Goal: Check status: Check status

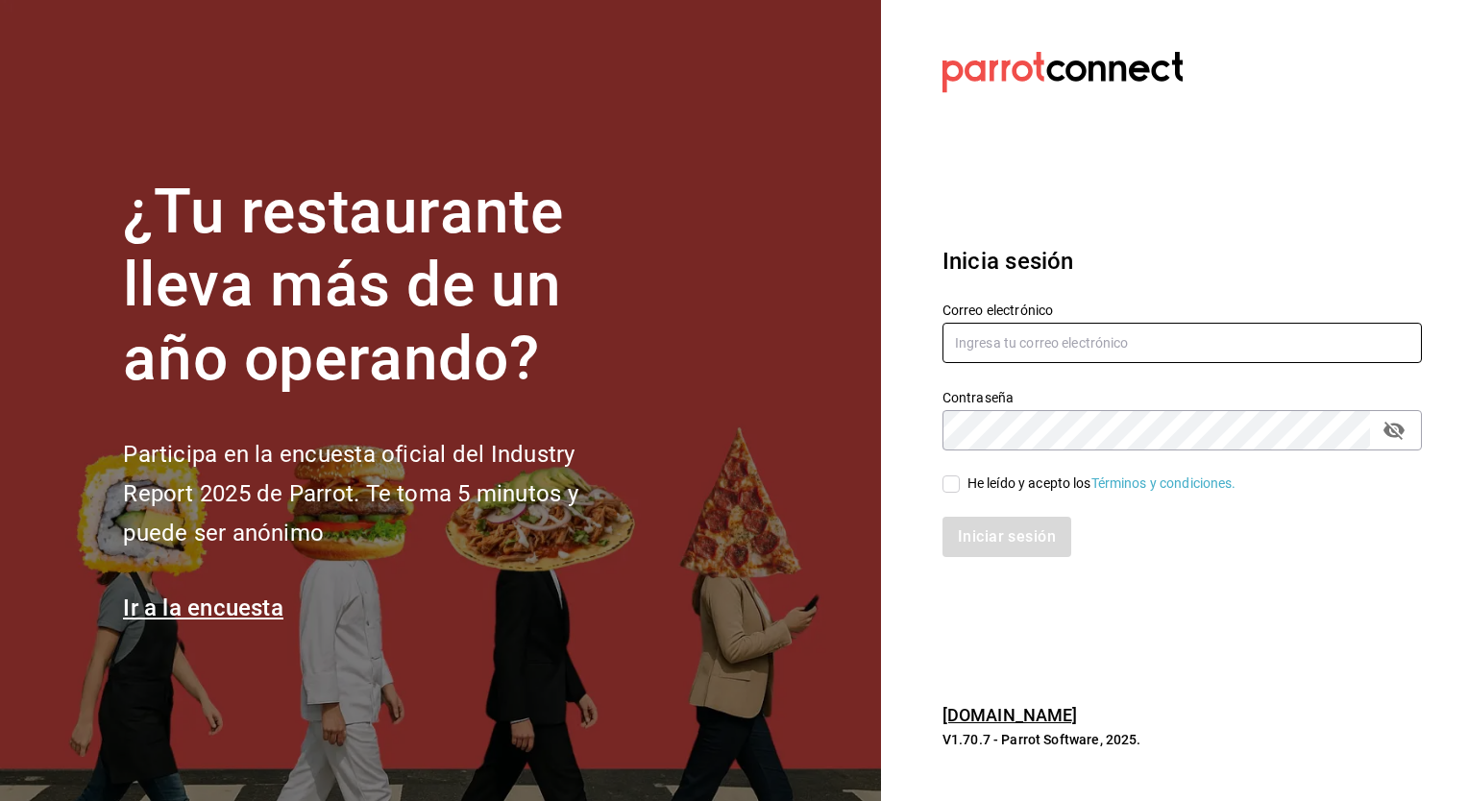
type input "[PERSON_NAME][EMAIL_ADDRESS][PERSON_NAME][DOMAIN_NAME]"
click at [952, 478] on input "He leído y acepto los Términos y condiciones." at bounding box center [950, 484] width 17 height 17
checkbox input "true"
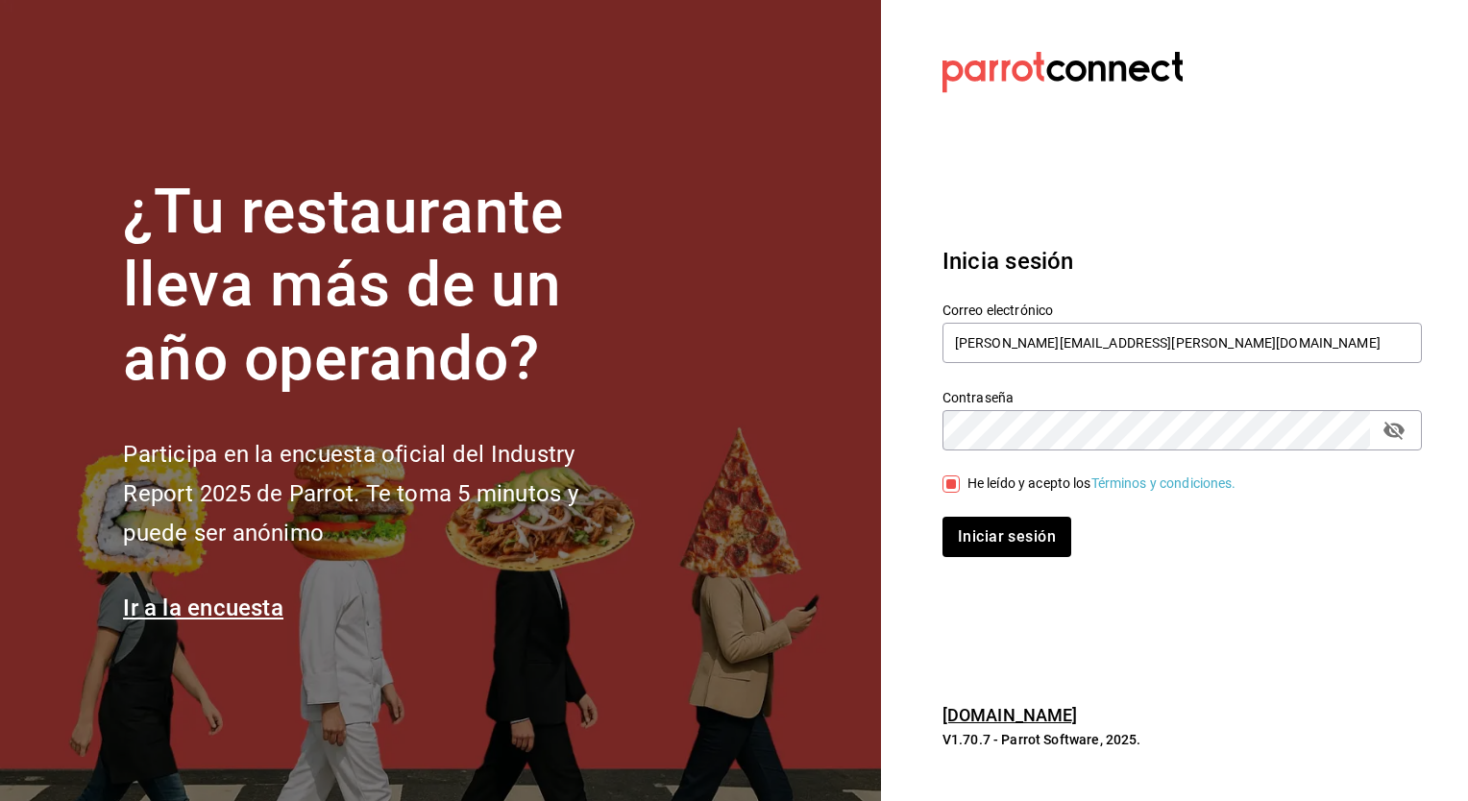
click at [966, 507] on div "Iniciar sesión" at bounding box center [1170, 525] width 502 height 63
click at [968, 533] on button "Iniciar sesión" at bounding box center [1007, 537] width 131 height 40
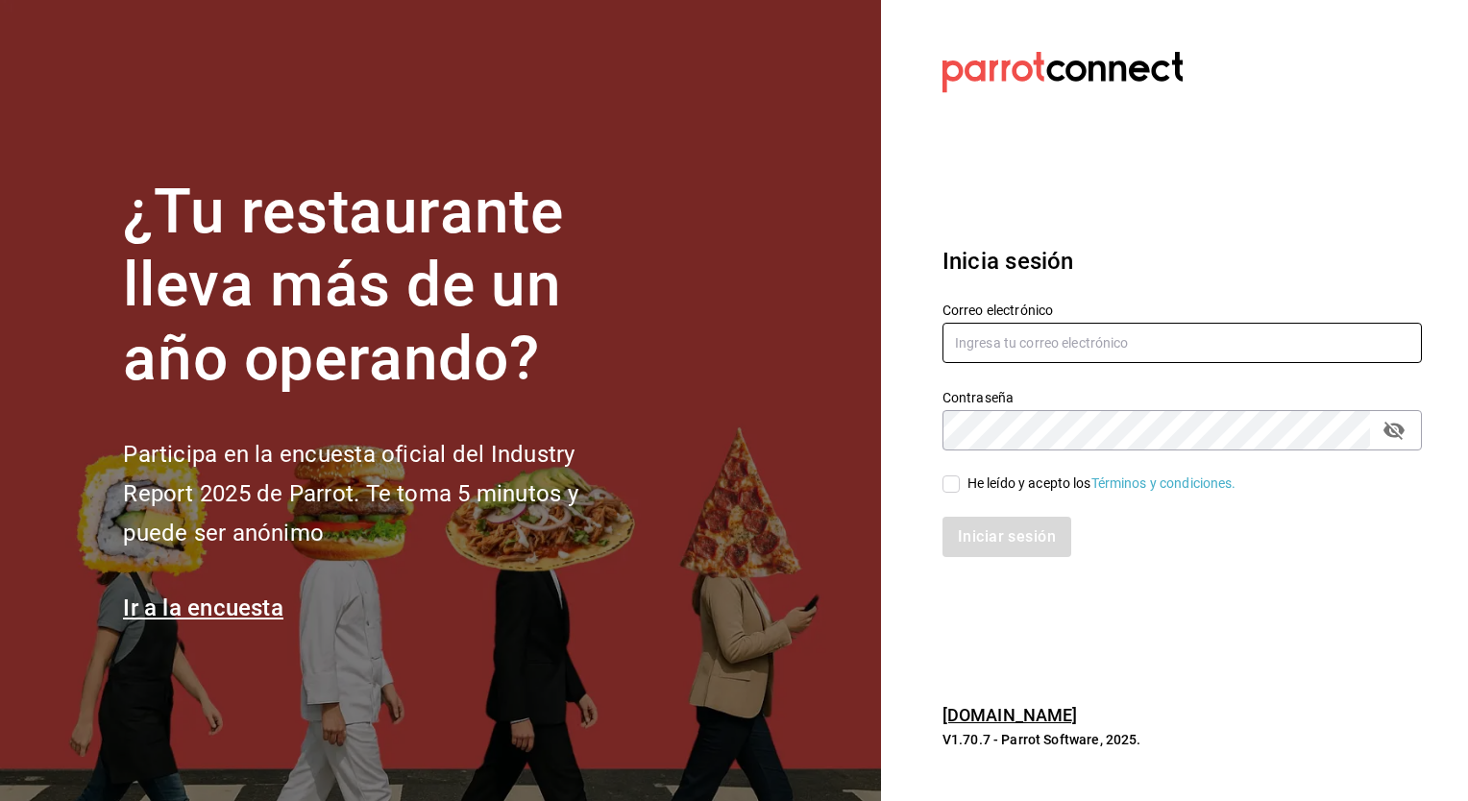
type input "[PERSON_NAME][EMAIL_ADDRESS][PERSON_NAME][DOMAIN_NAME]"
click at [982, 482] on div "He leído y acepto los Términos y condiciones." at bounding box center [1101, 484] width 269 height 20
click at [960, 482] on input "He leído y acepto los Términos y condiciones." at bounding box center [950, 484] width 17 height 17
checkbox input "true"
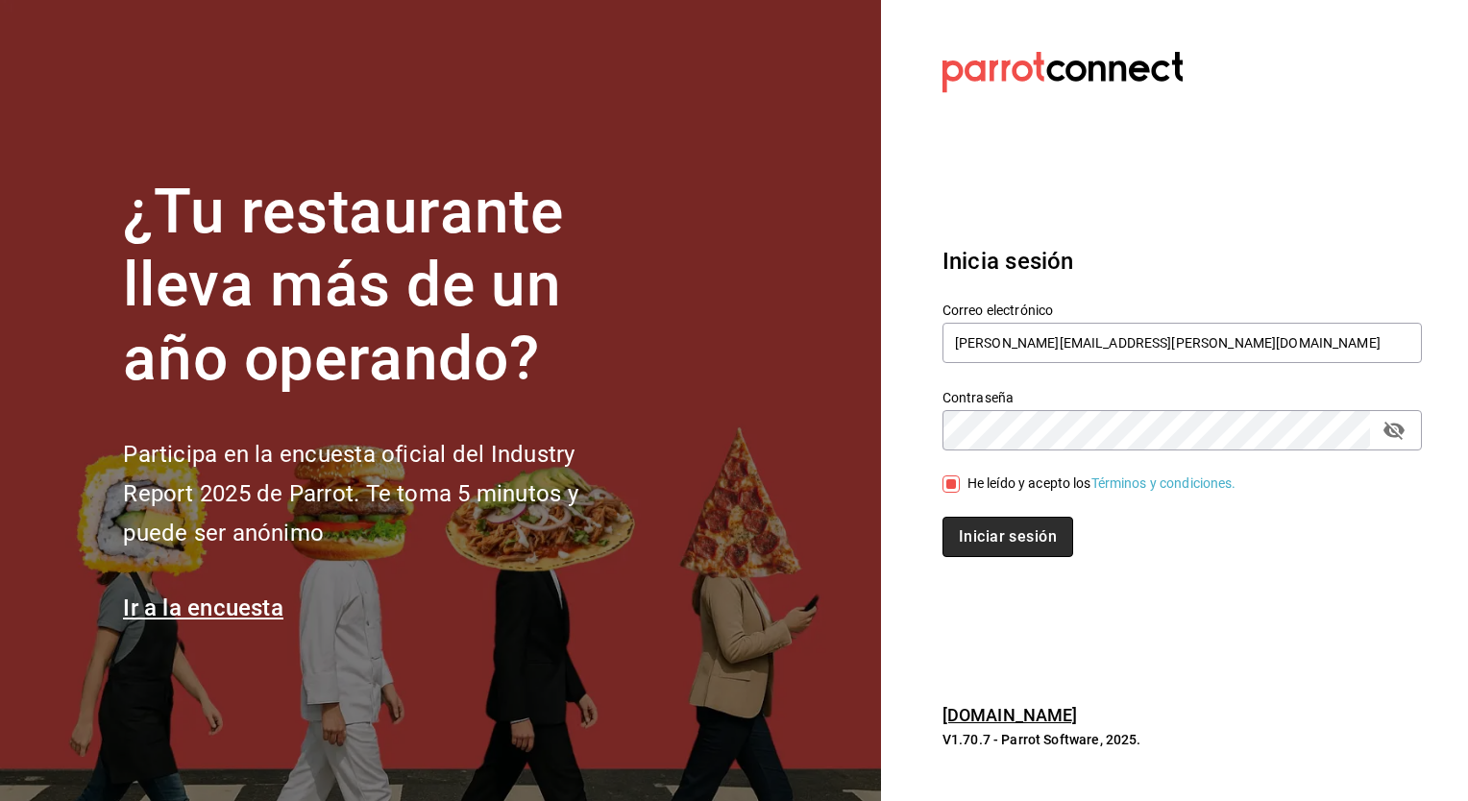
click at [982, 523] on button "Iniciar sesión" at bounding box center [1007, 537] width 131 height 40
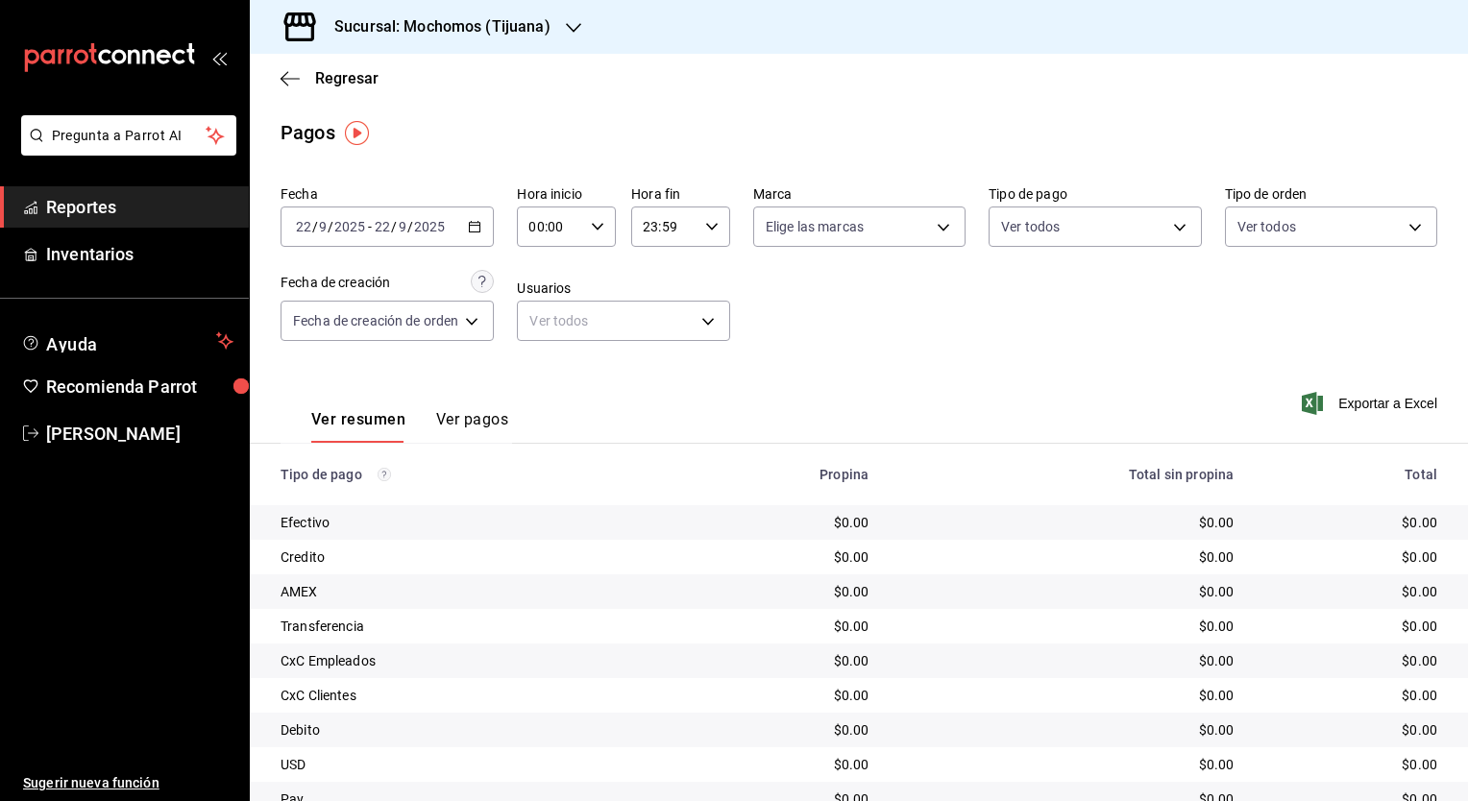
click at [505, 35] on h3 "Sucursal: Mochomos (Tijuana)" at bounding box center [435, 26] width 232 height 23
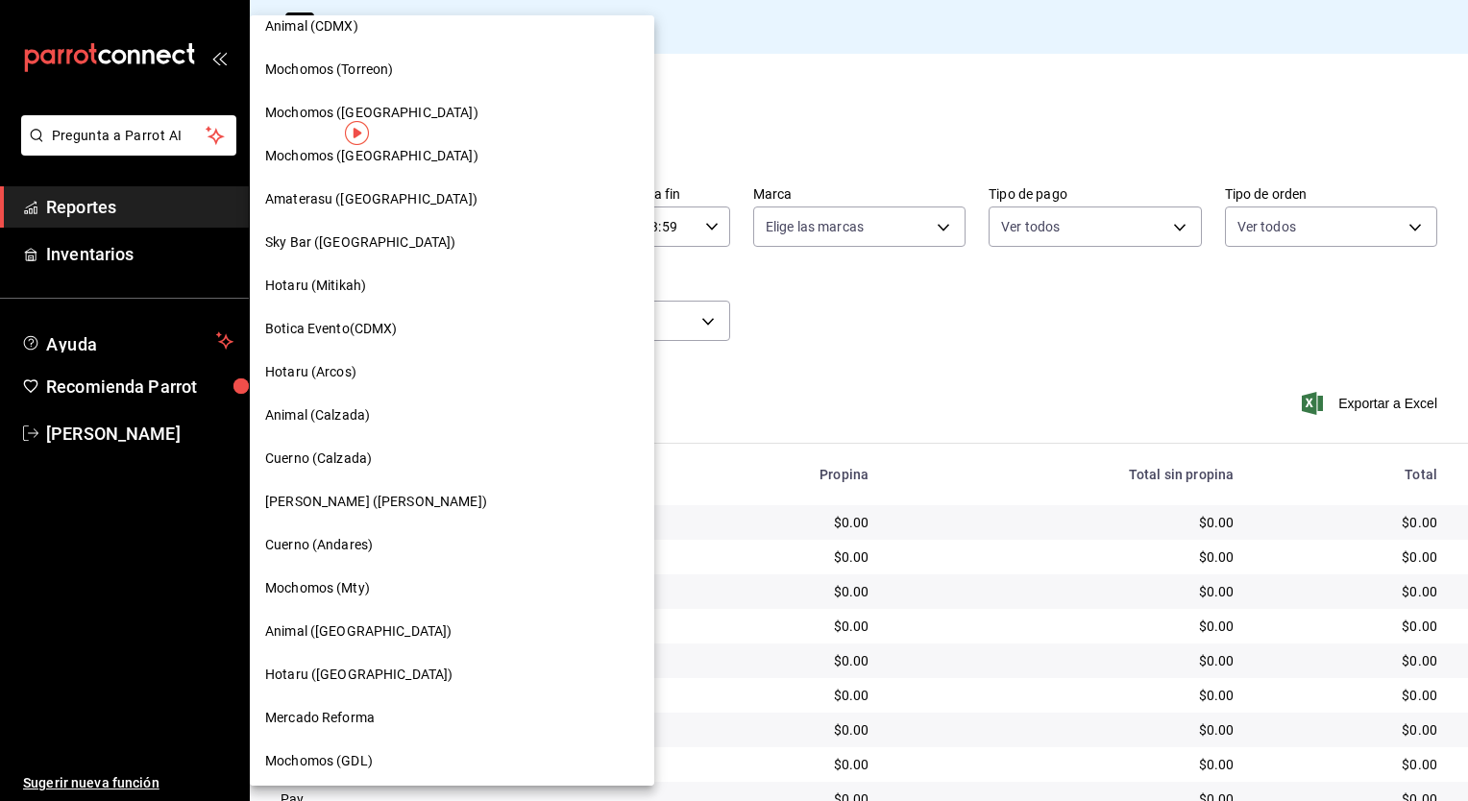
scroll to position [580, 0]
click at [323, 455] on span "Cuerno (Calzada)" at bounding box center [318, 459] width 107 height 20
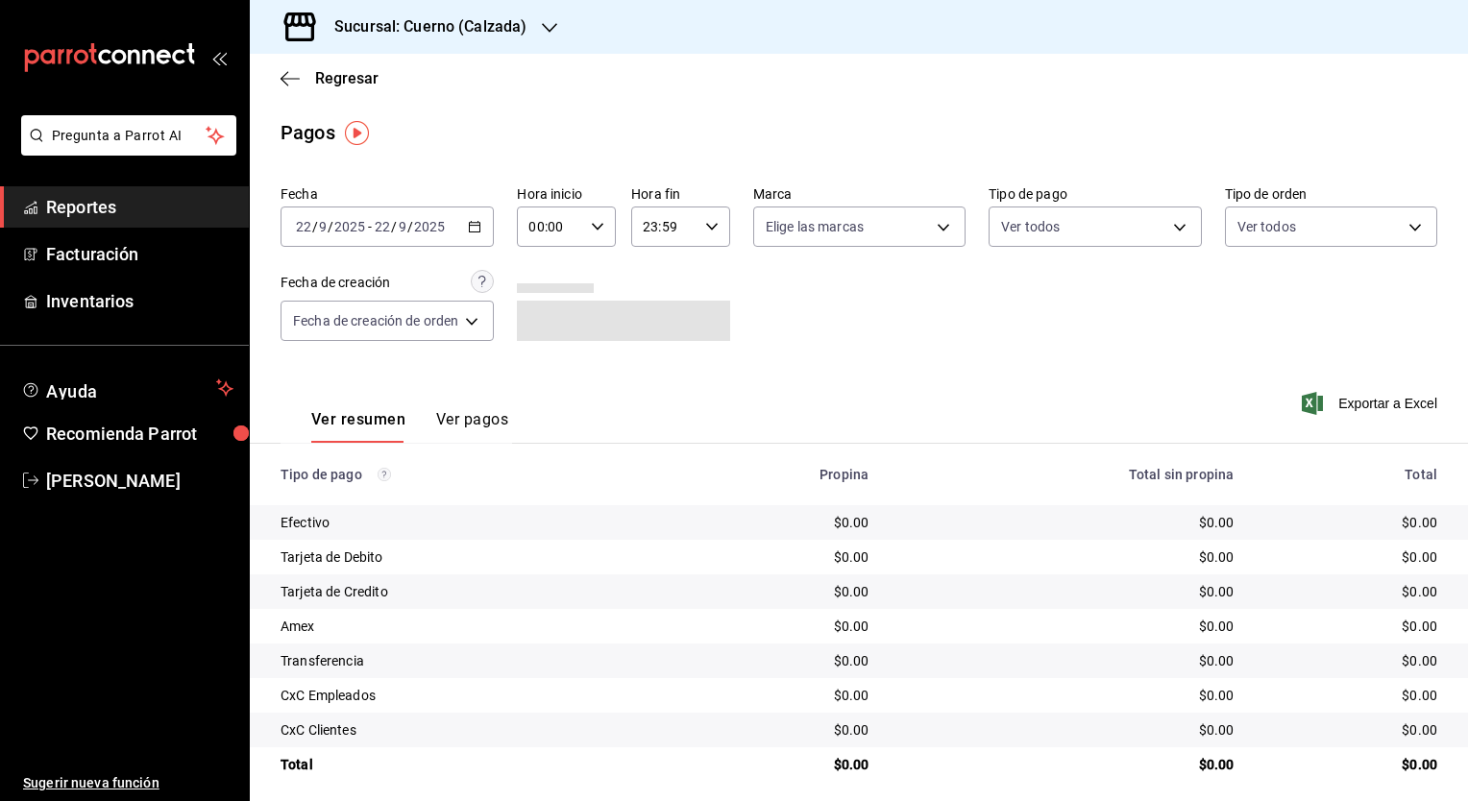
click at [477, 232] on \(Stroke\) "button" at bounding box center [475, 227] width 12 height 11
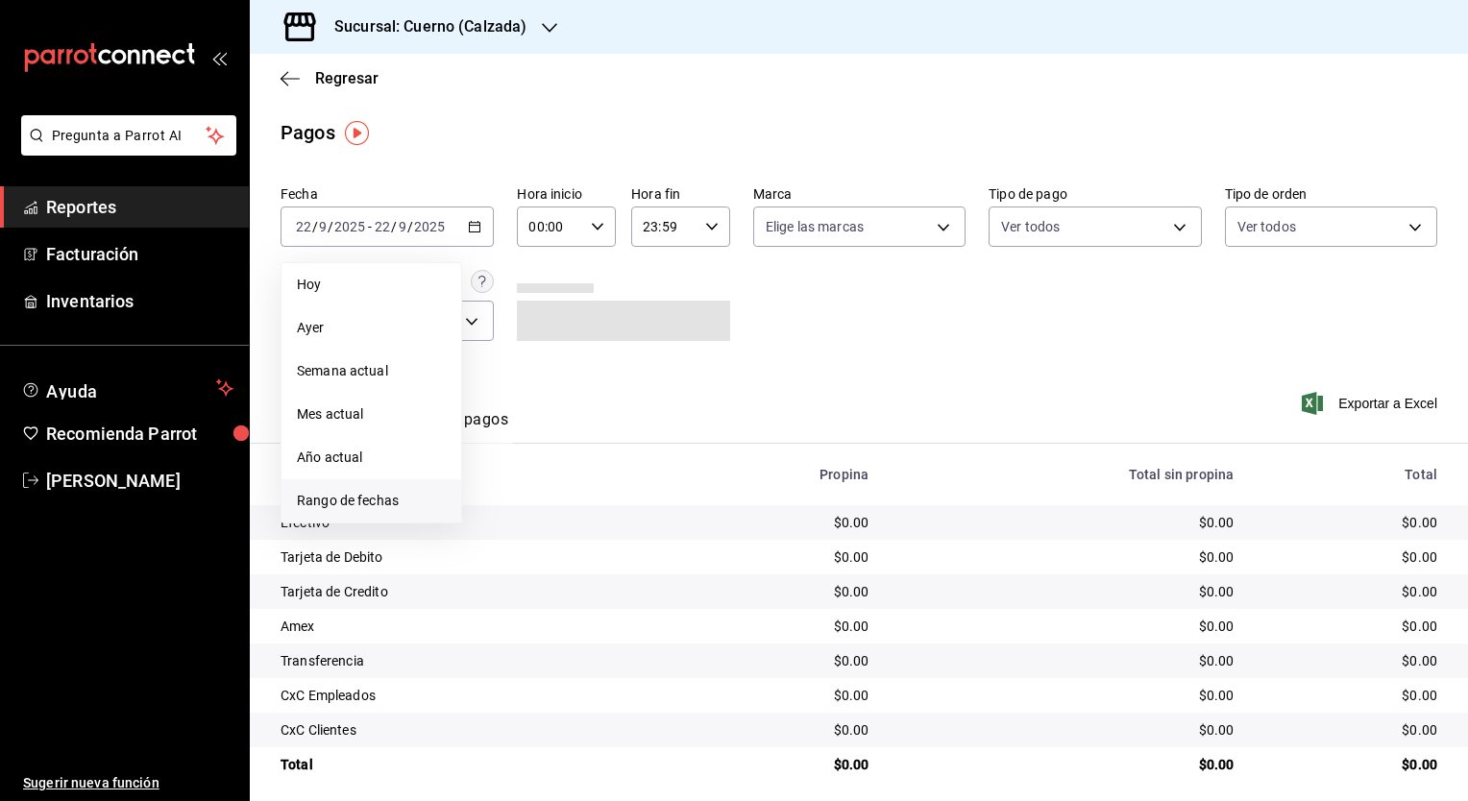
click at [399, 495] on span "Rango de fechas" at bounding box center [371, 501] width 149 height 20
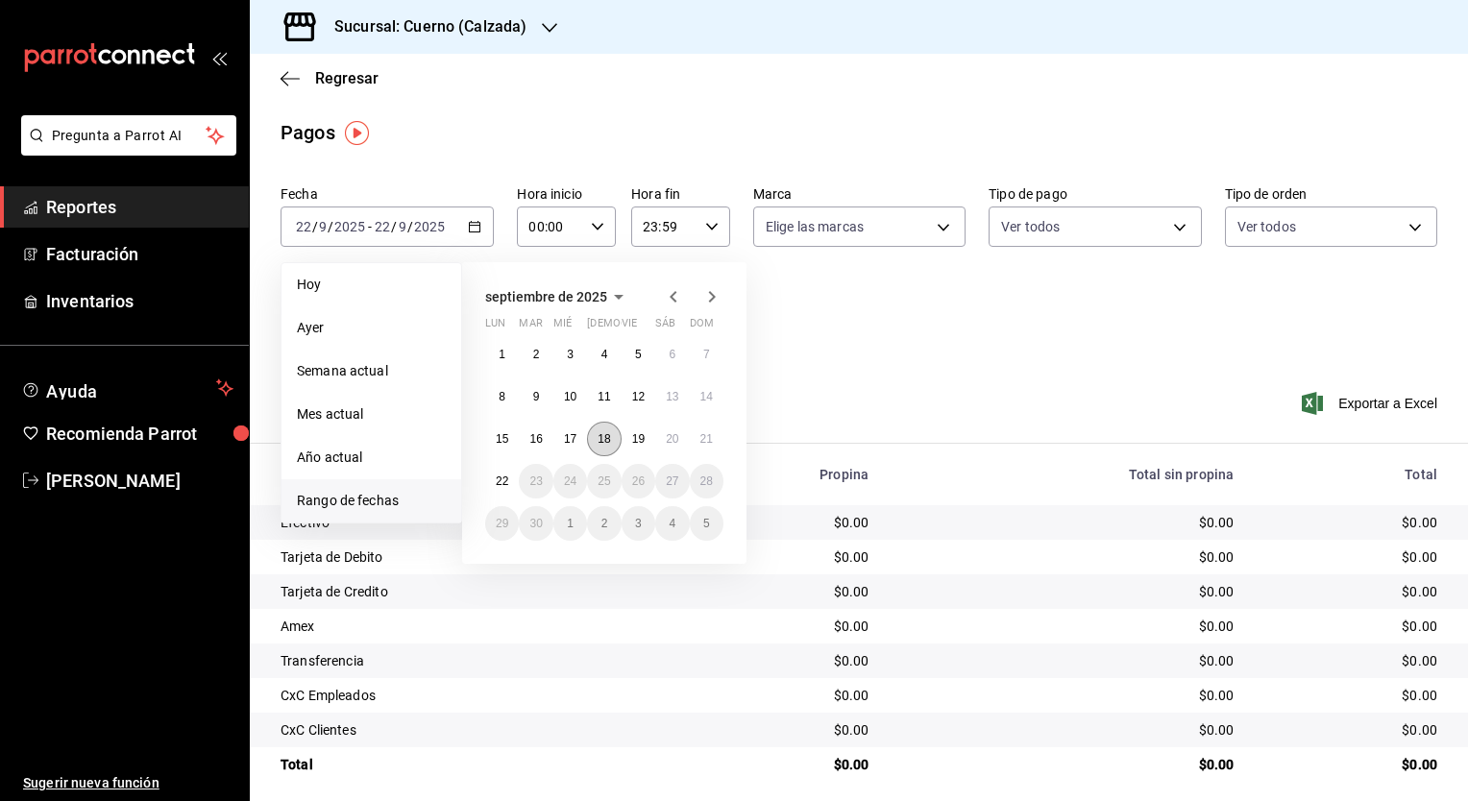
click at [611, 440] on button "18" at bounding box center [604, 439] width 34 height 35
click at [632, 439] on abbr "19" at bounding box center [638, 438] width 12 height 13
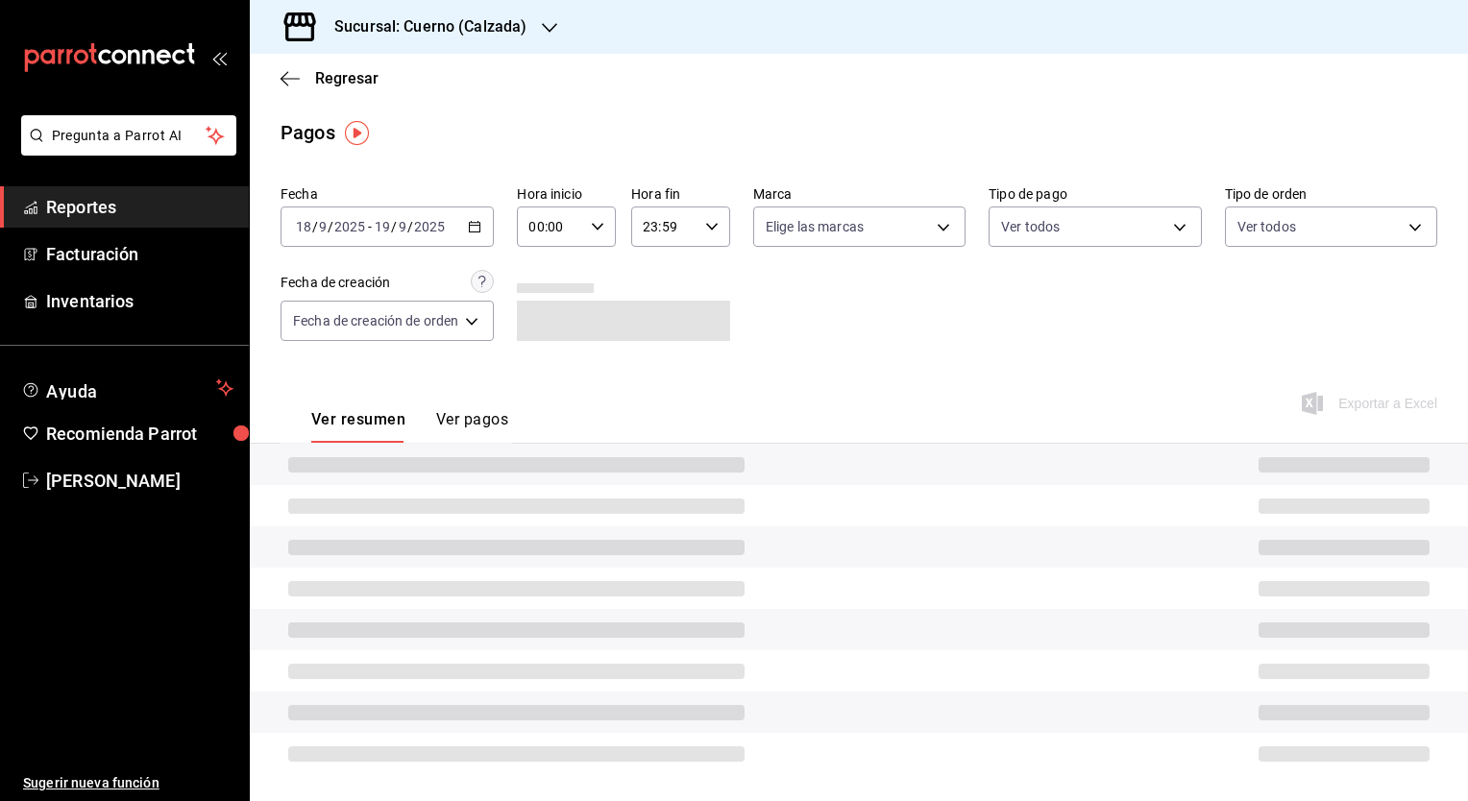
click at [598, 242] on div "00:00 Hora inicio" at bounding box center [566, 227] width 99 height 40
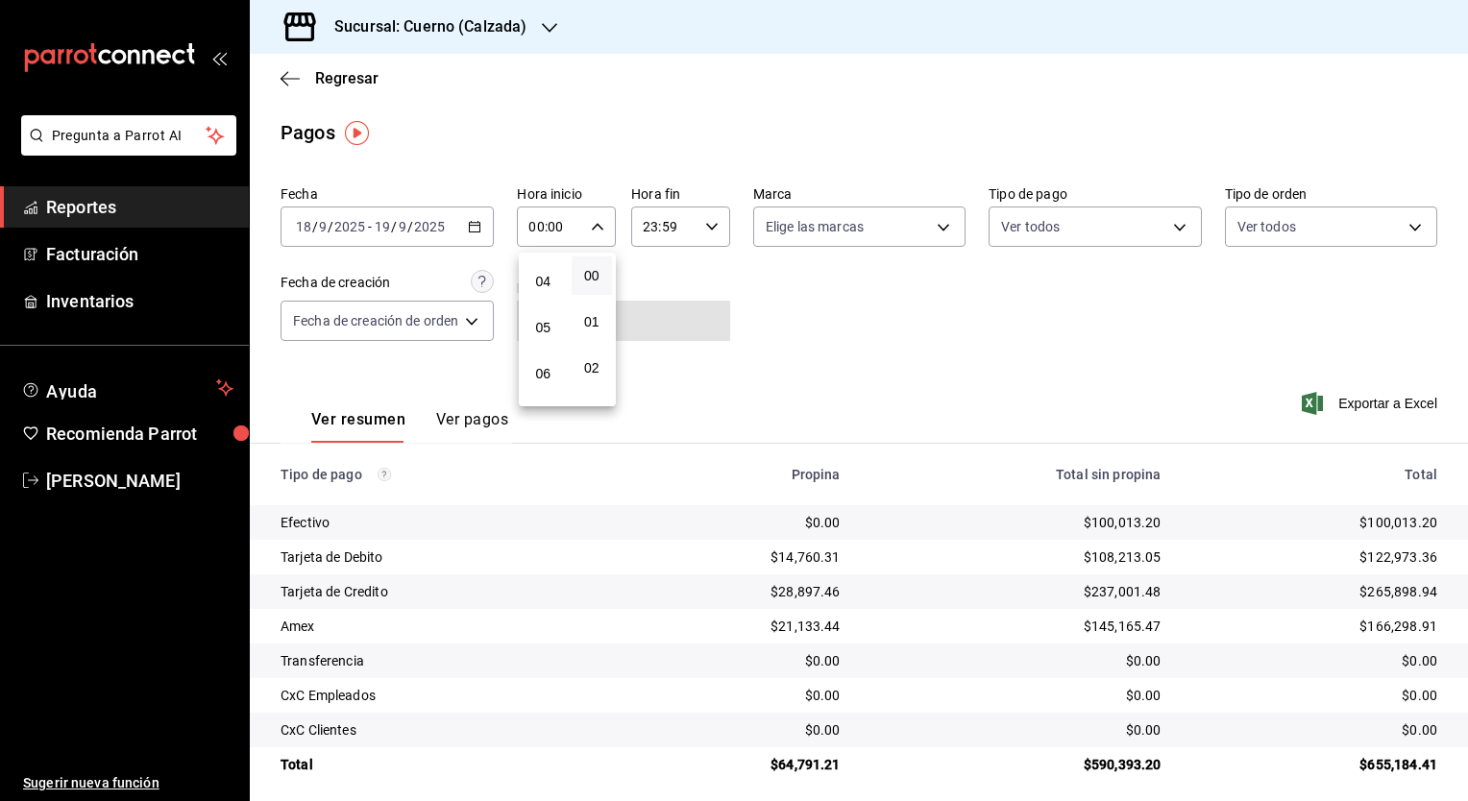
scroll to position [181, 0]
click at [546, 344] on button "05" at bounding box center [543, 325] width 41 height 38
type input "05:00"
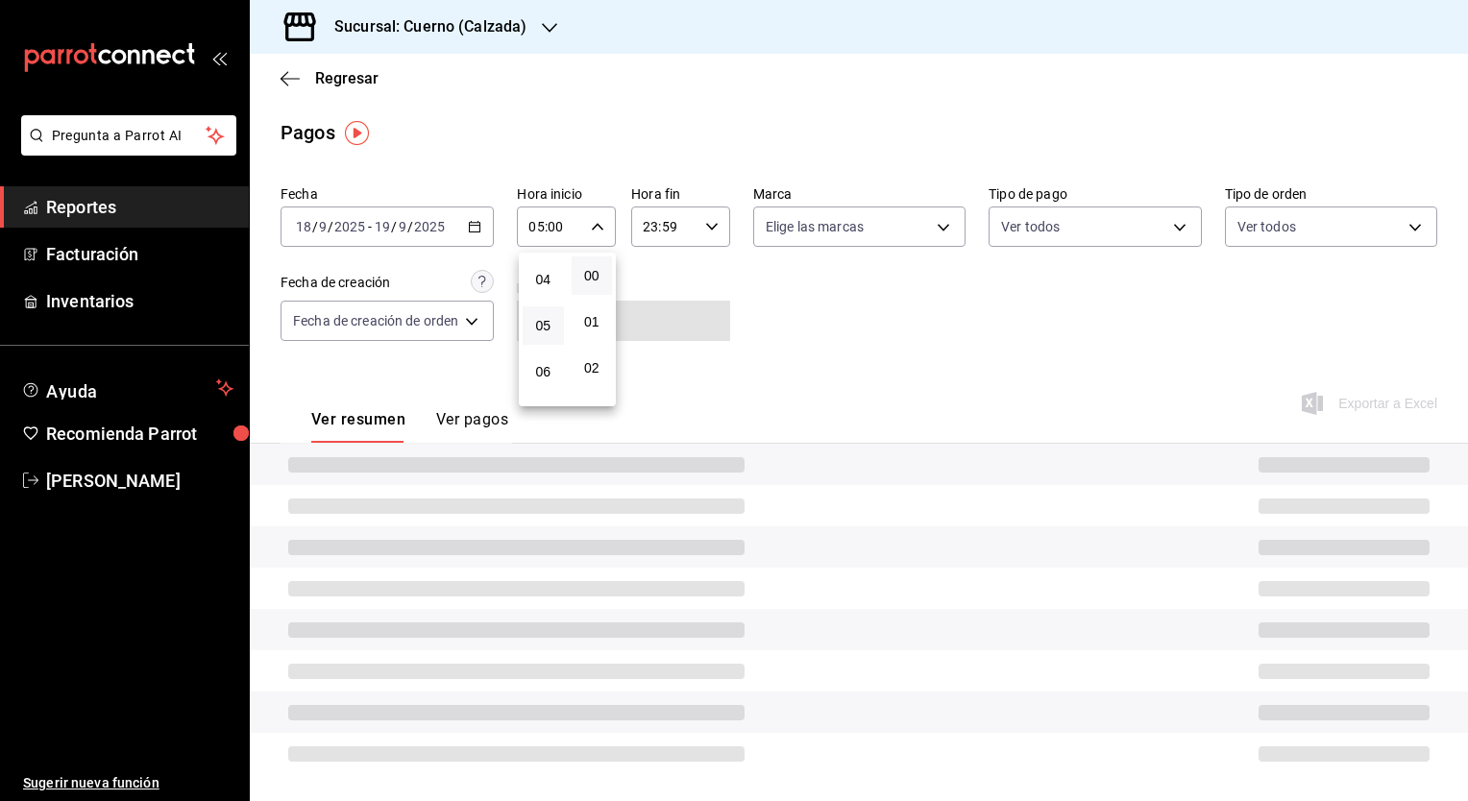
click at [699, 243] on div at bounding box center [734, 400] width 1468 height 801
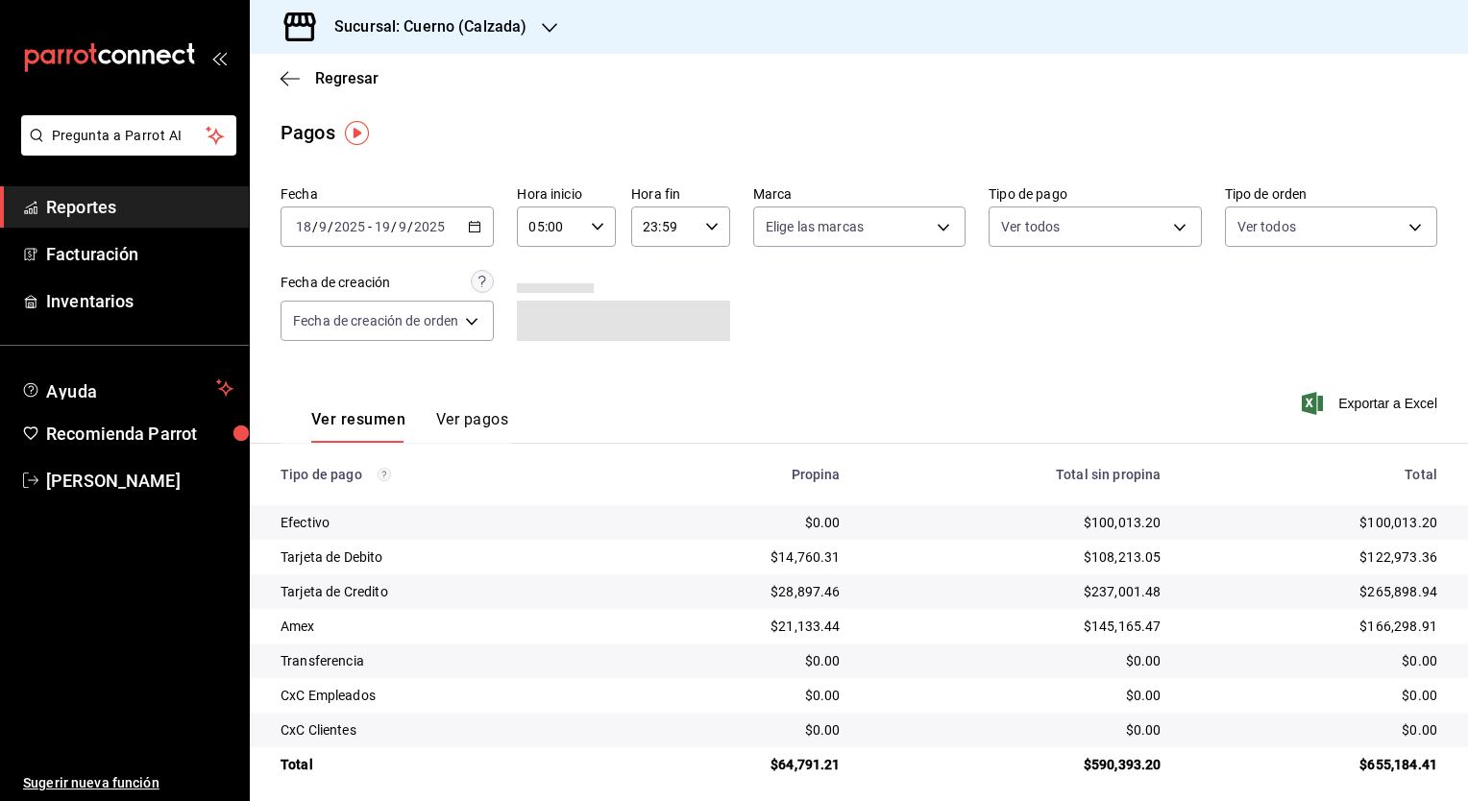
click at [712, 232] on icon "button" at bounding box center [711, 226] width 13 height 13
click at [660, 308] on span "05" at bounding box center [656, 300] width 18 height 15
click at [707, 284] on button "00" at bounding box center [704, 276] width 41 height 38
type input "05:00"
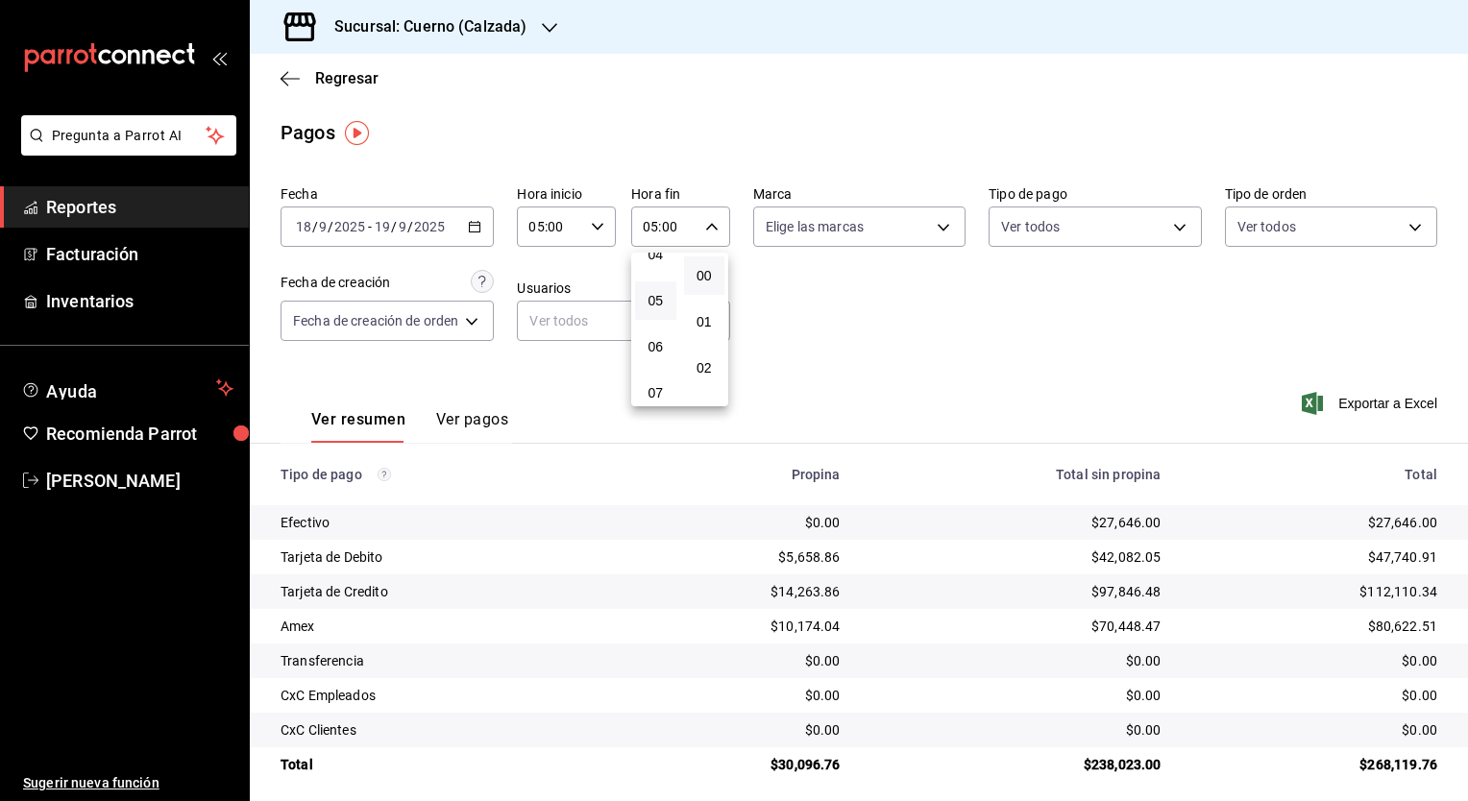
click at [916, 434] on div at bounding box center [734, 400] width 1468 height 801
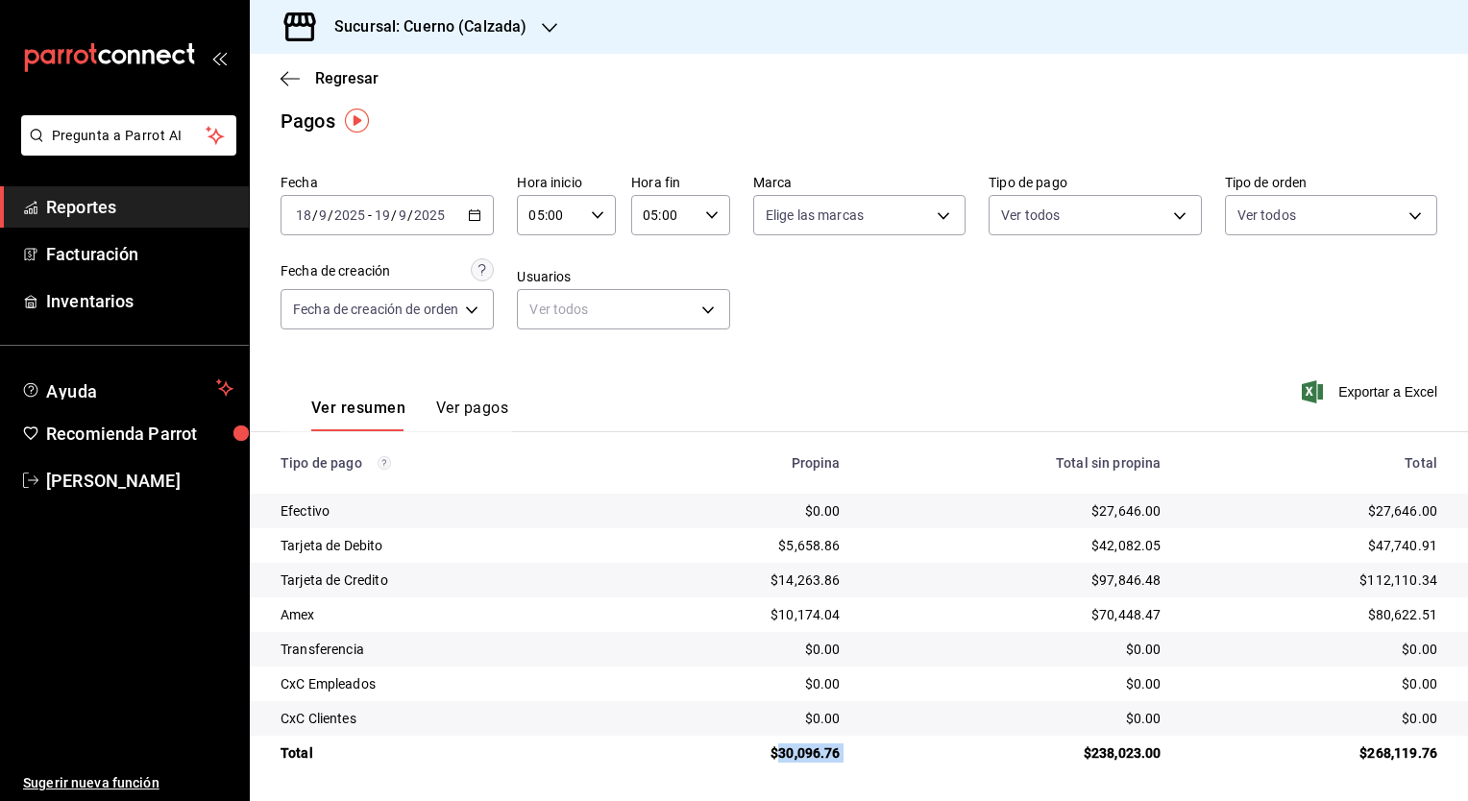
drag, startPoint x: 771, startPoint y: 759, endPoint x: 875, endPoint y: 759, distance: 103.8
click at [875, 759] on tr "Total $30,096.76 $238,023.00 $268,119.76" at bounding box center [859, 753] width 1218 height 35
drag, startPoint x: 875, startPoint y: 759, endPoint x: 988, endPoint y: 510, distance: 273.0
click at [988, 510] on div "$27,646.00" at bounding box center [1016, 510] width 290 height 19
click at [476, 211] on icon "button" at bounding box center [474, 214] width 13 height 13
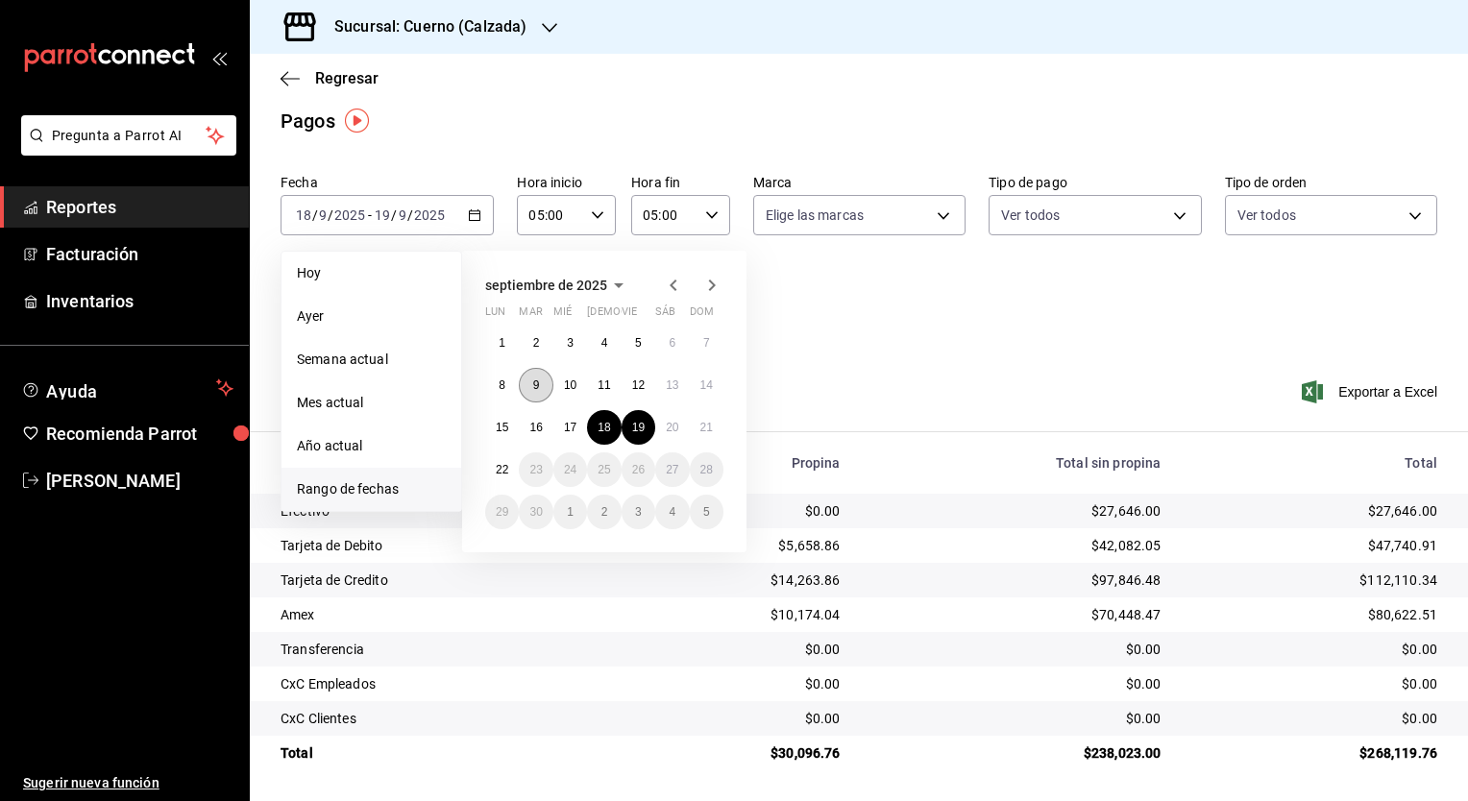
click at [542, 383] on button "9" at bounding box center [536, 385] width 34 height 35
click at [562, 388] on button "10" at bounding box center [570, 385] width 34 height 35
type input "00:00"
type input "23:59"
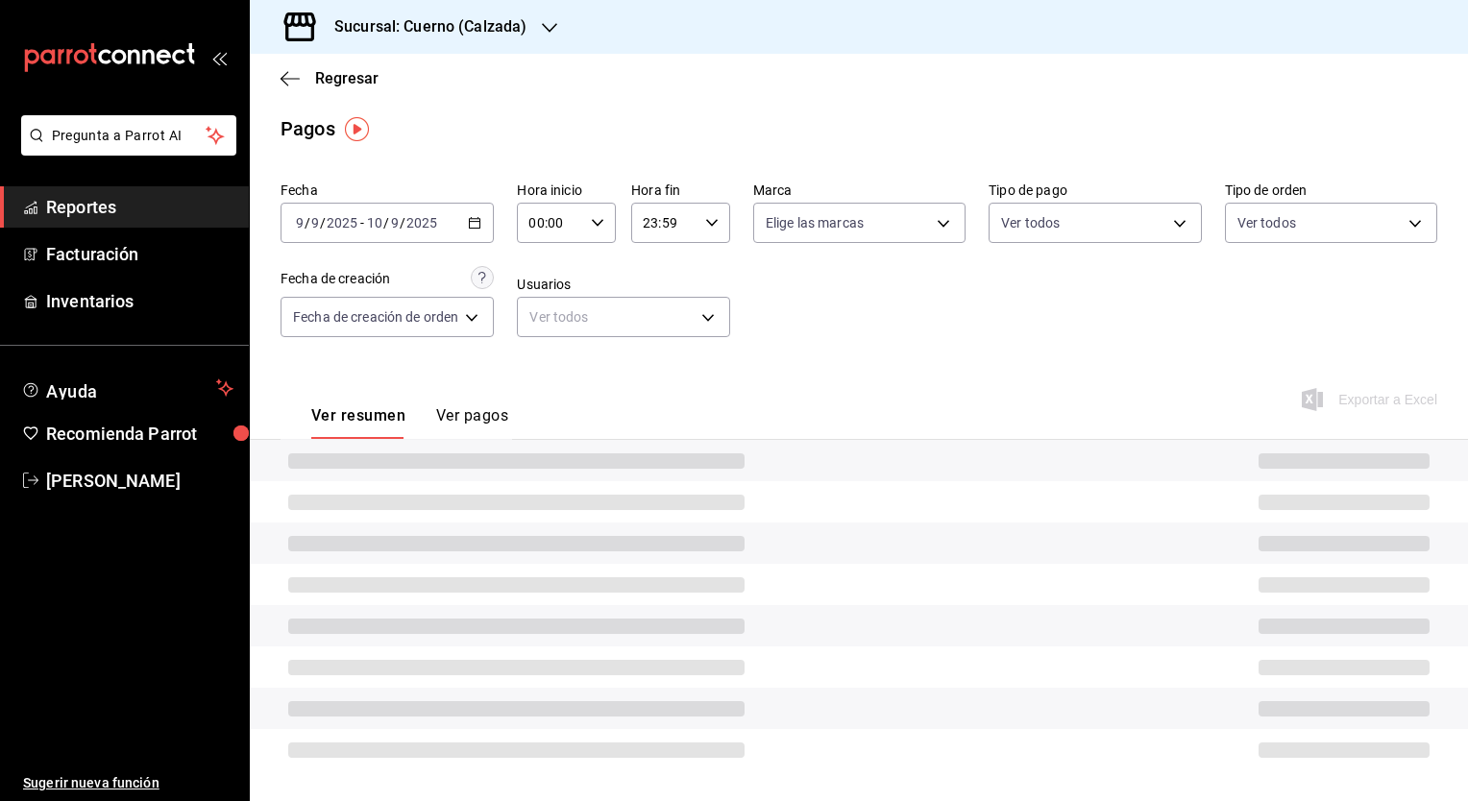
click at [600, 220] on icon "button" at bounding box center [597, 222] width 13 height 13
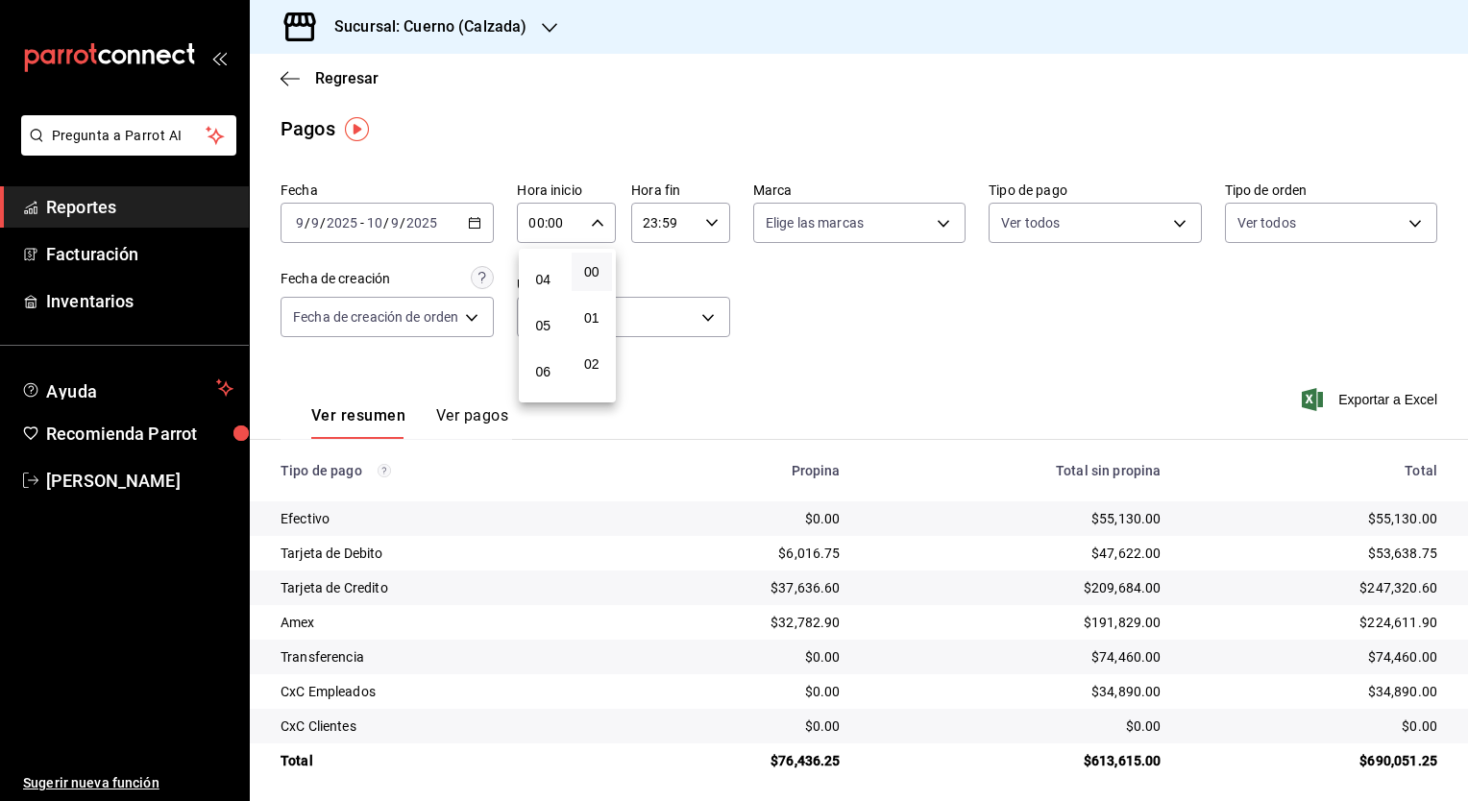
scroll to position [188, 0]
click at [544, 320] on span "05" at bounding box center [543, 313] width 18 height 15
type input "05:00"
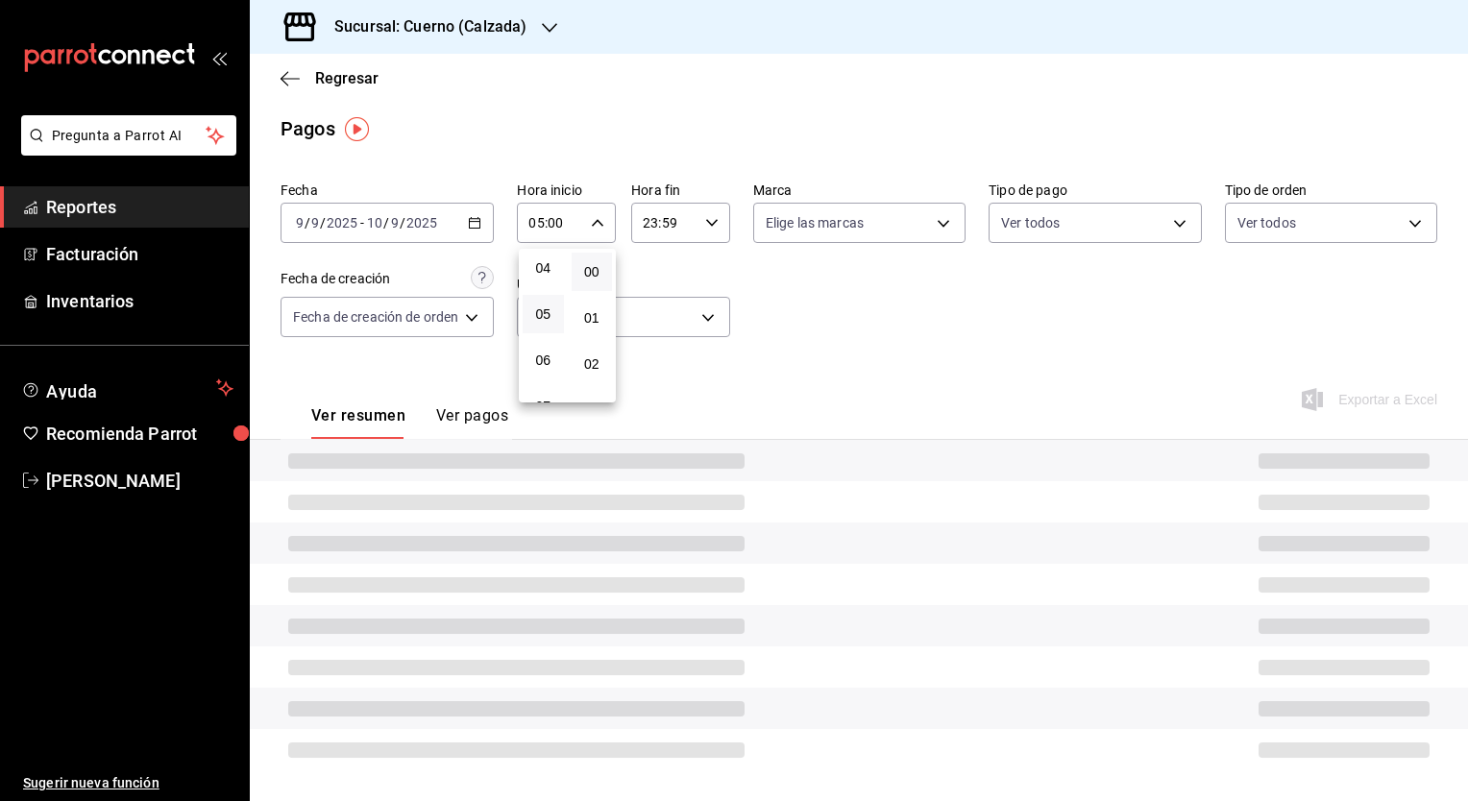
click at [721, 223] on div at bounding box center [734, 400] width 1468 height 801
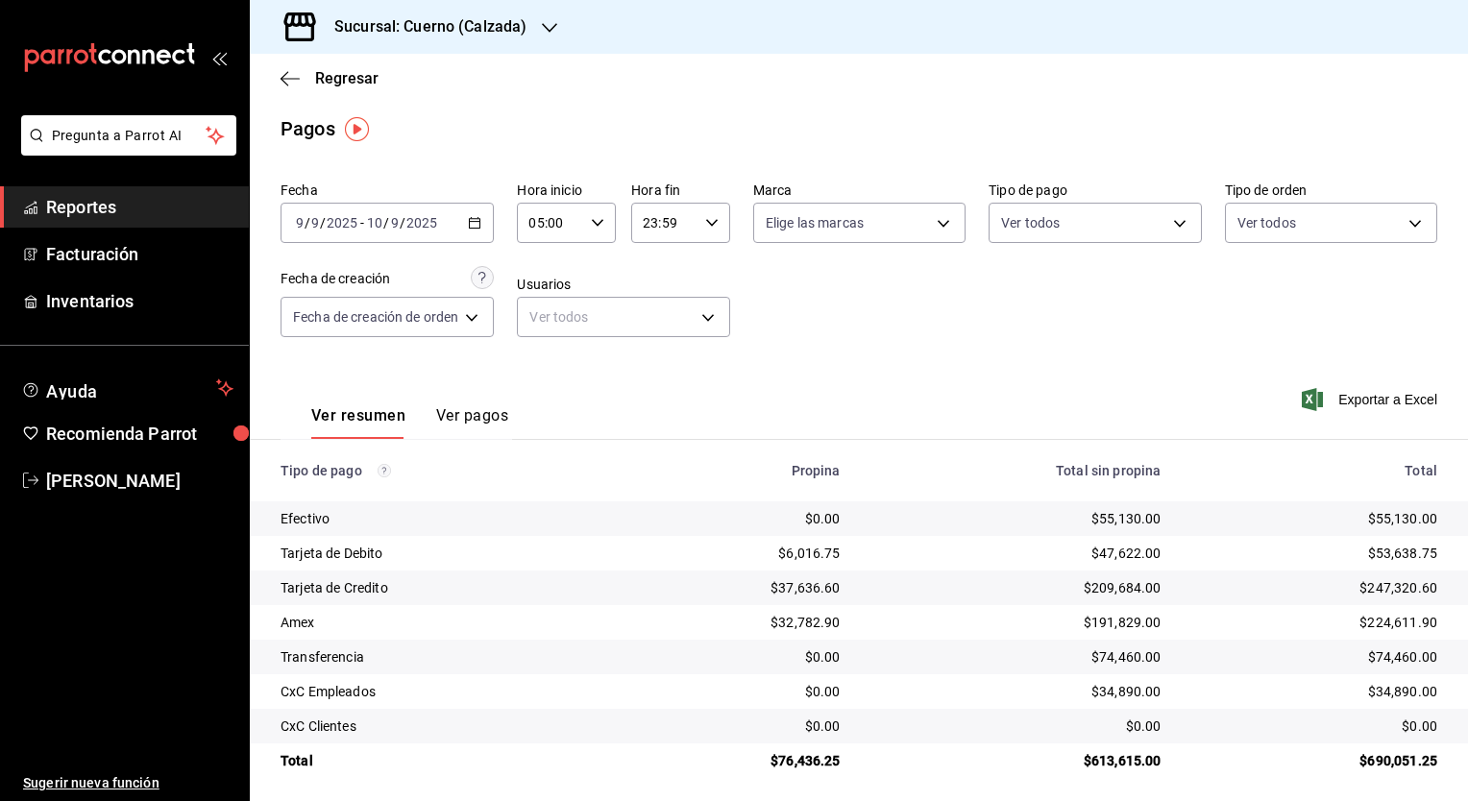
click at [715, 226] on icon "button" at bounding box center [711, 222] width 13 height 13
click at [649, 354] on span "05" at bounding box center [656, 358] width 18 height 15
click at [718, 268] on button "00" at bounding box center [704, 272] width 41 height 38
type input "05:00"
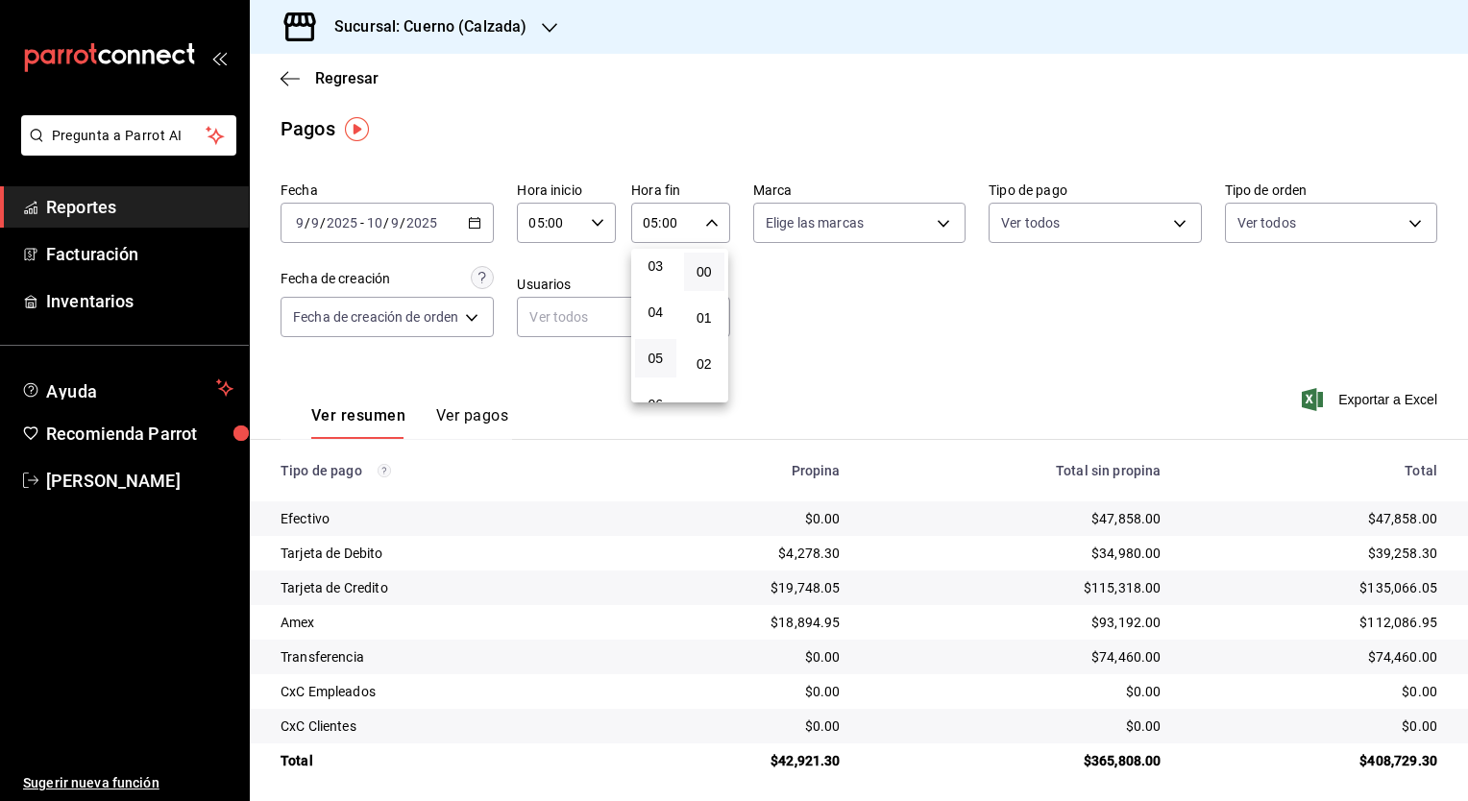
click at [976, 436] on div at bounding box center [734, 400] width 1468 height 801
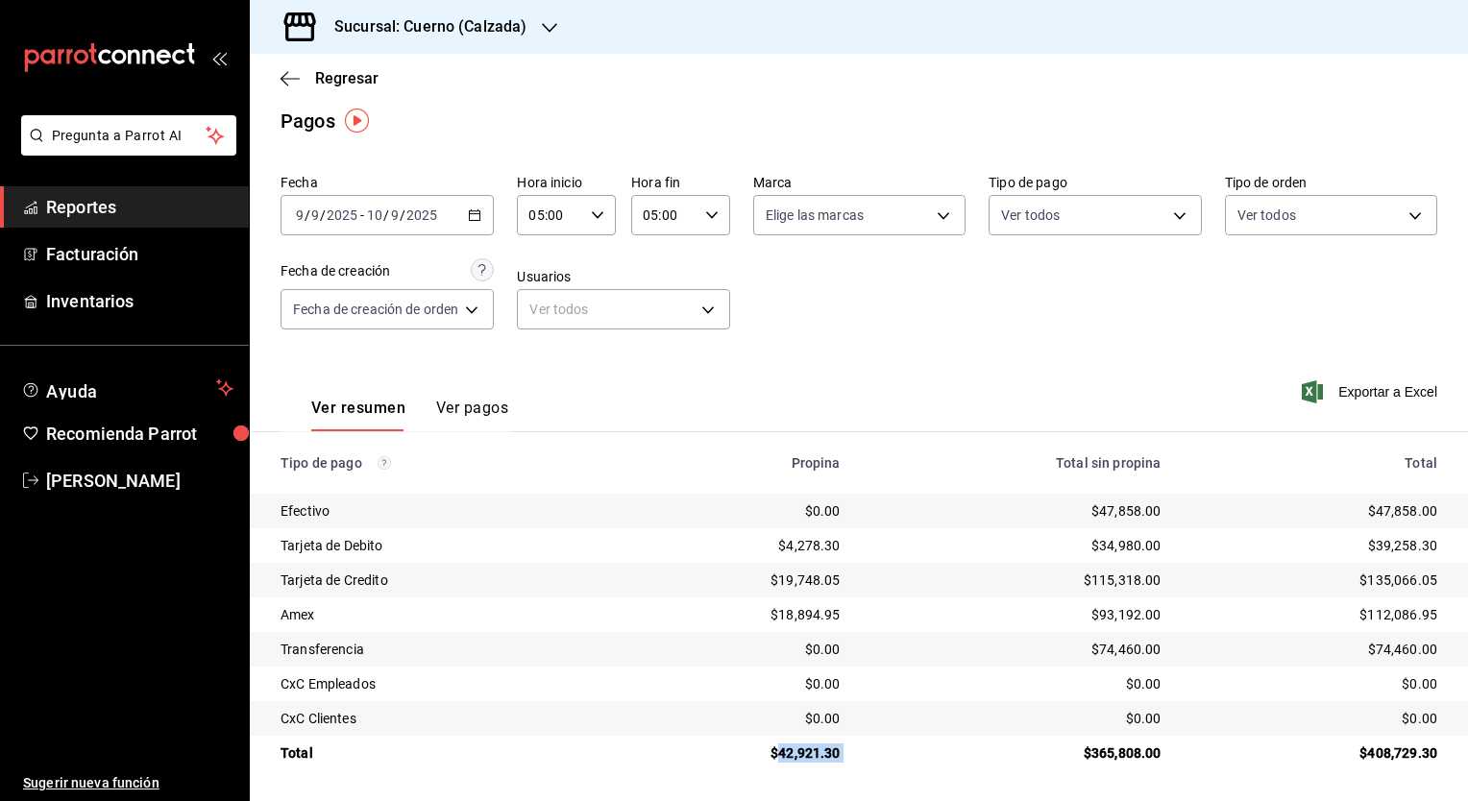
drag, startPoint x: 771, startPoint y: 751, endPoint x: 867, endPoint y: 749, distance: 95.1
click at [867, 749] on tr "Total $42,921.30 $365,808.00 $408,729.30" at bounding box center [859, 753] width 1218 height 35
drag, startPoint x: 867, startPoint y: 749, endPoint x: 1094, endPoint y: 515, distance: 326.8
click at [1094, 515] on div "$47,858.00" at bounding box center [1016, 510] width 290 height 19
click at [984, 449] on th "Total sin propina" at bounding box center [1016, 462] width 321 height 61
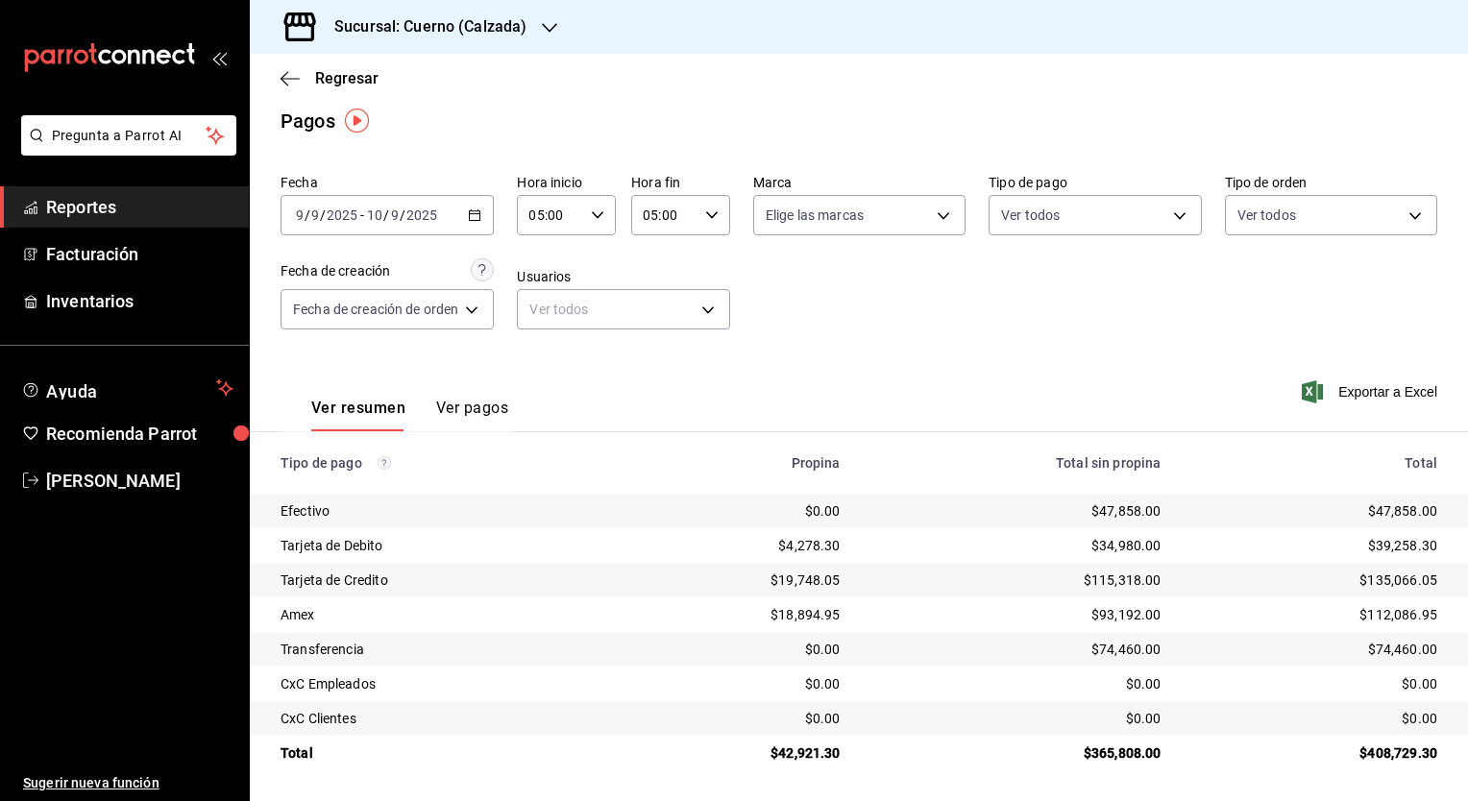
click at [1049, 521] on div "$47,858.00" at bounding box center [1016, 510] width 290 height 19
click at [991, 363] on div "Ver resumen Ver pagos Exportar a Excel" at bounding box center [859, 404] width 1218 height 102
click at [491, 29] on h3 "Sucursal: Cuerno (Calzada)" at bounding box center [423, 26] width 208 height 23
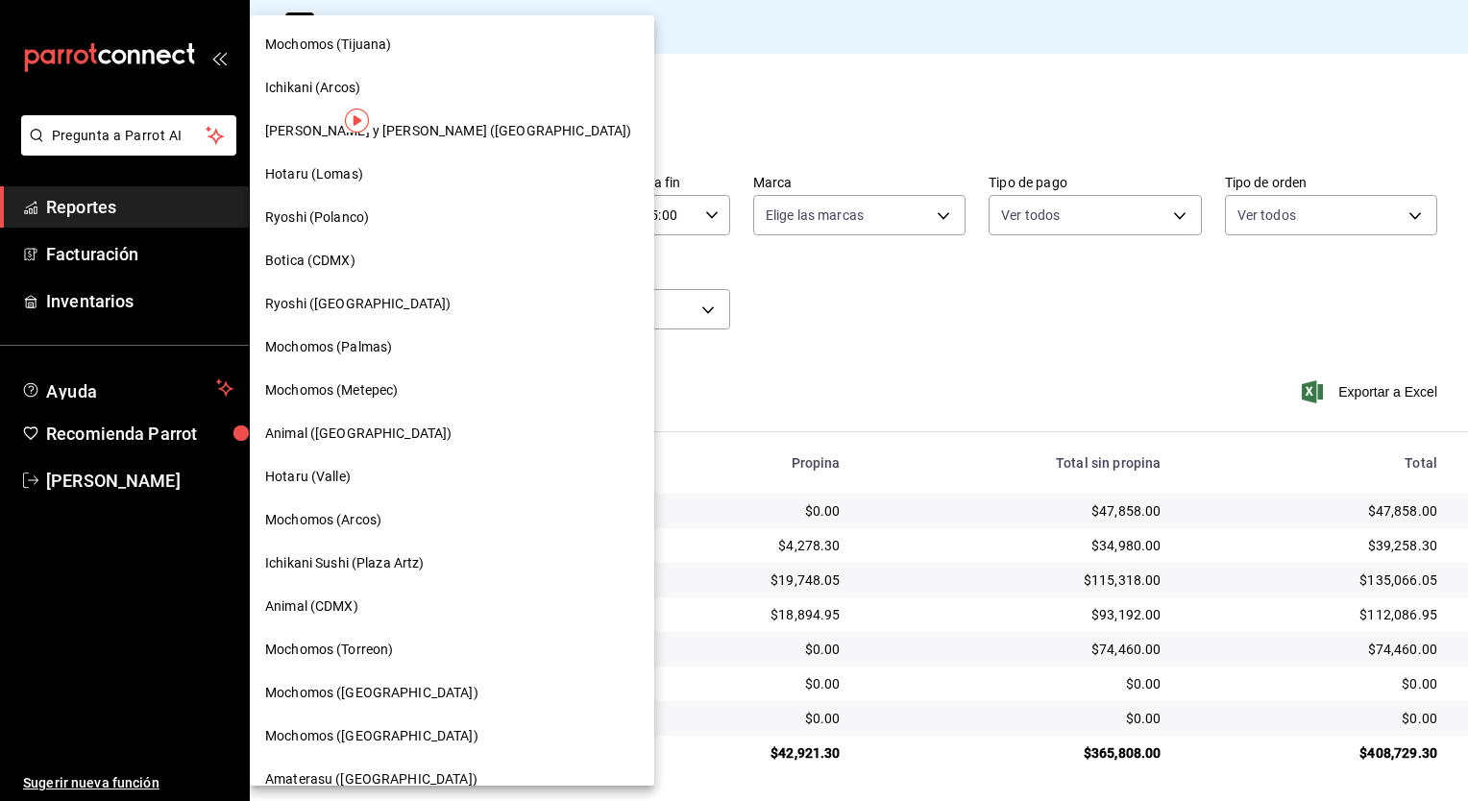
scroll to position [19, 0]
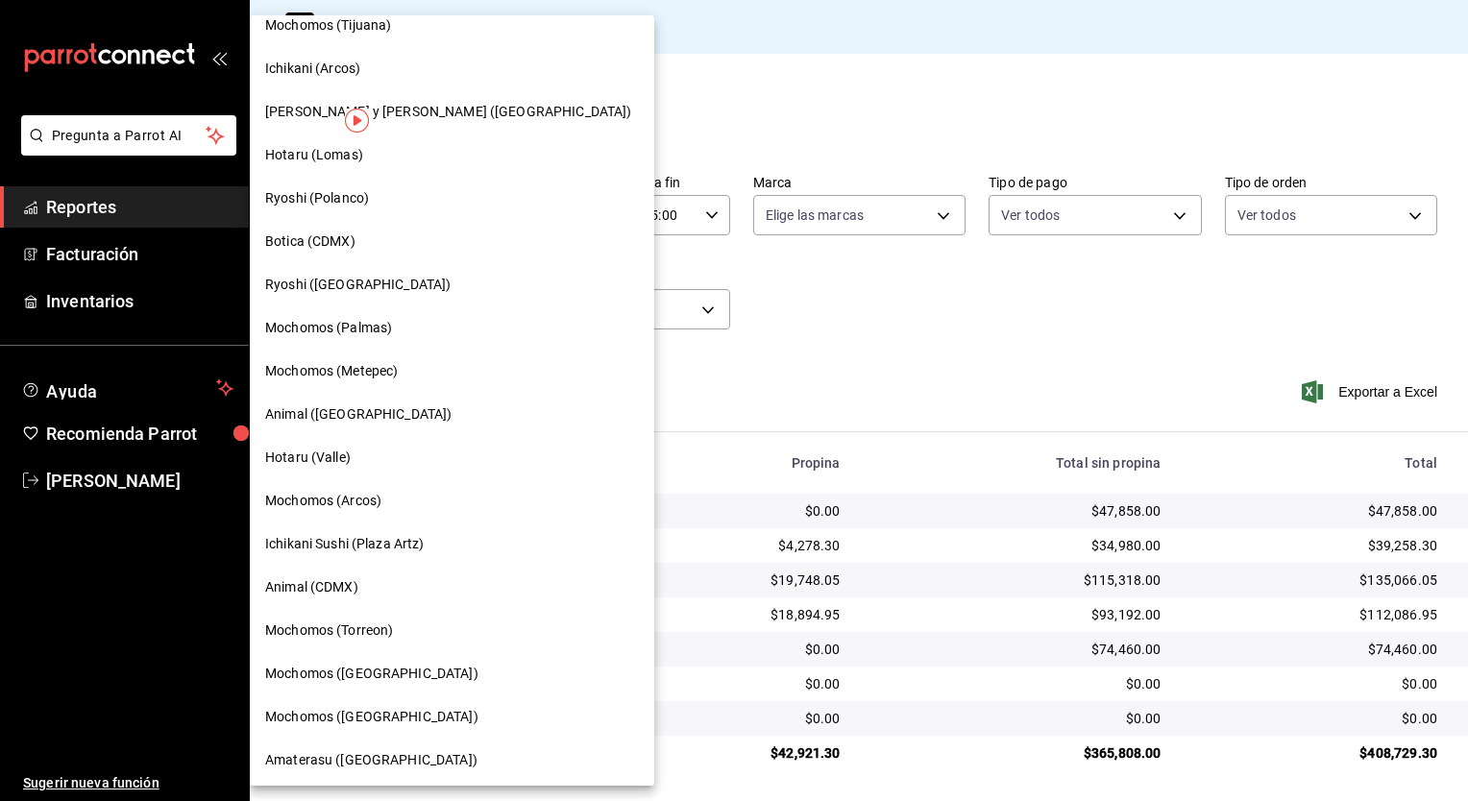
click at [364, 322] on span "Mochomos (Palmas)" at bounding box center [328, 328] width 127 height 20
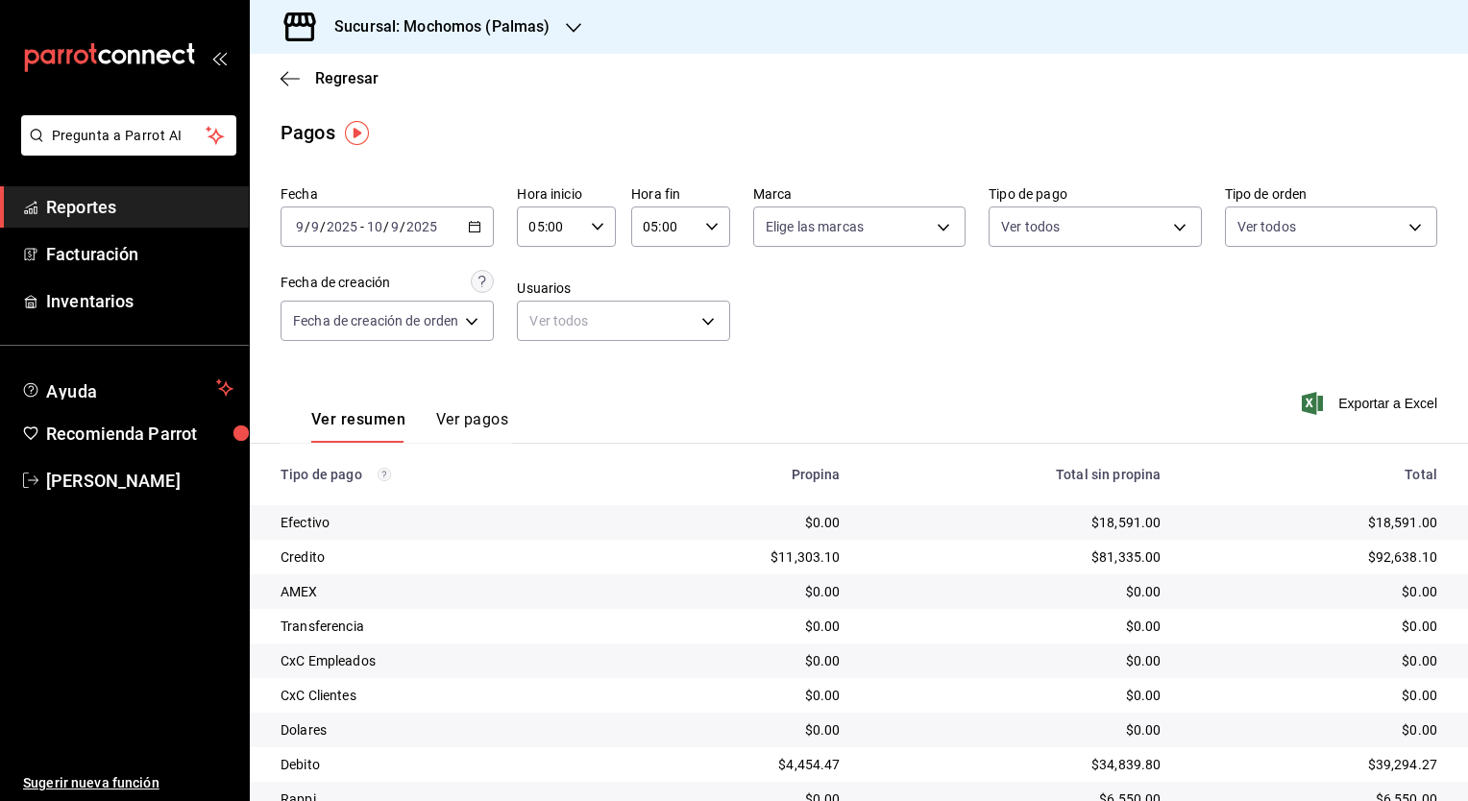
click at [477, 232] on icon "button" at bounding box center [474, 226] width 13 height 13
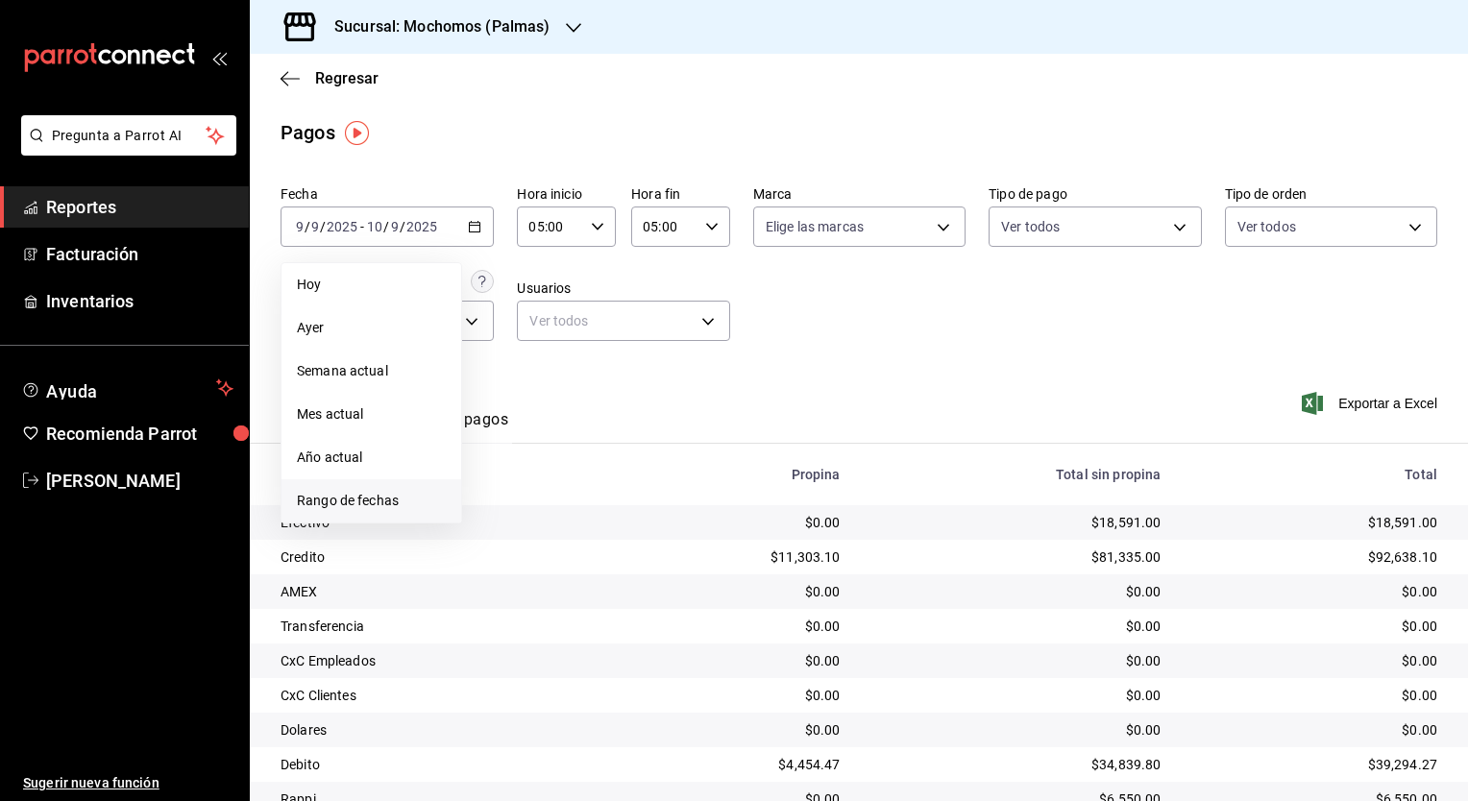
click at [394, 505] on span "Rango de fechas" at bounding box center [371, 501] width 149 height 20
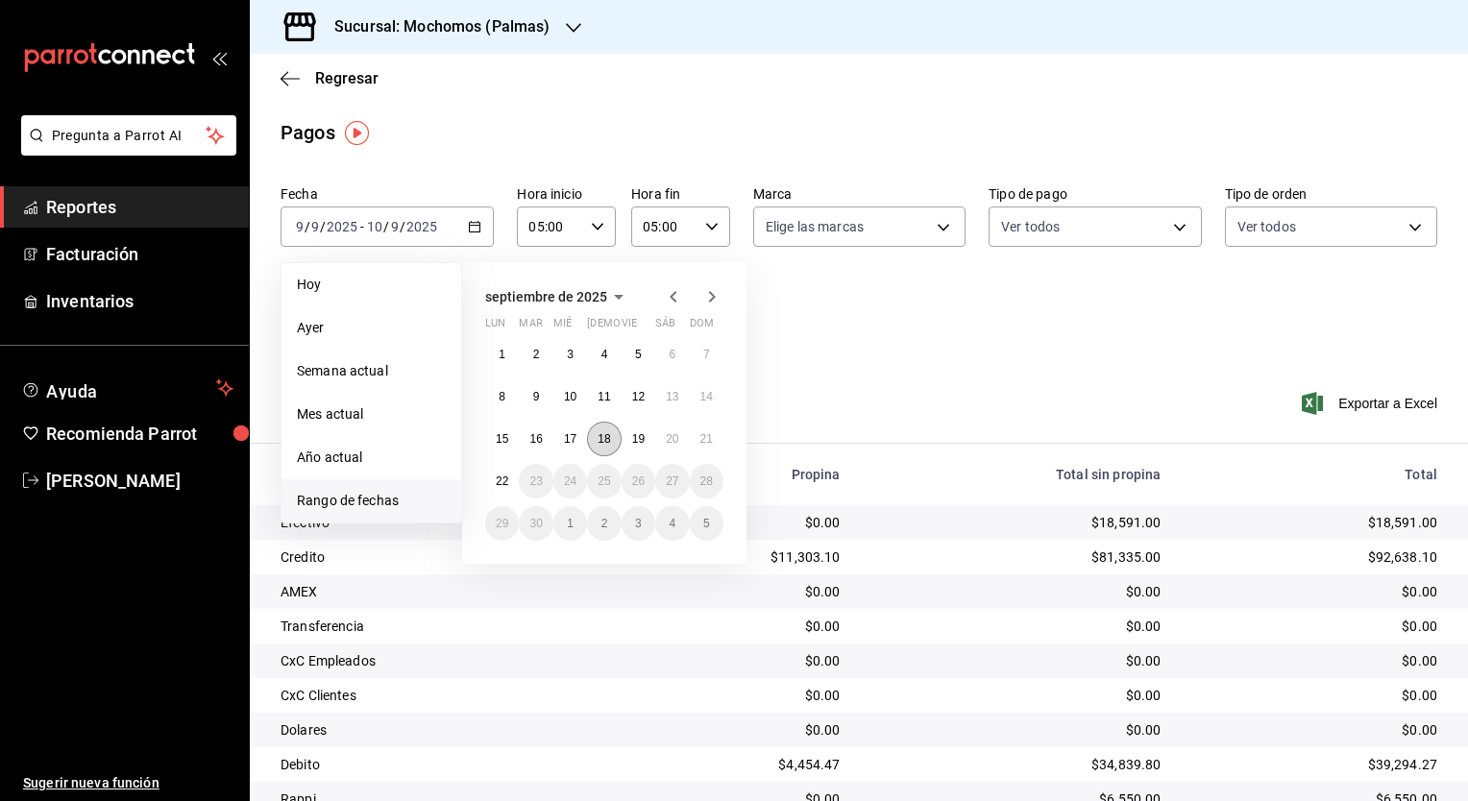
click at [618, 440] on button "18" at bounding box center [604, 439] width 34 height 35
click at [639, 440] on abbr "19" at bounding box center [638, 438] width 12 height 13
type input "00:00"
type input "23:59"
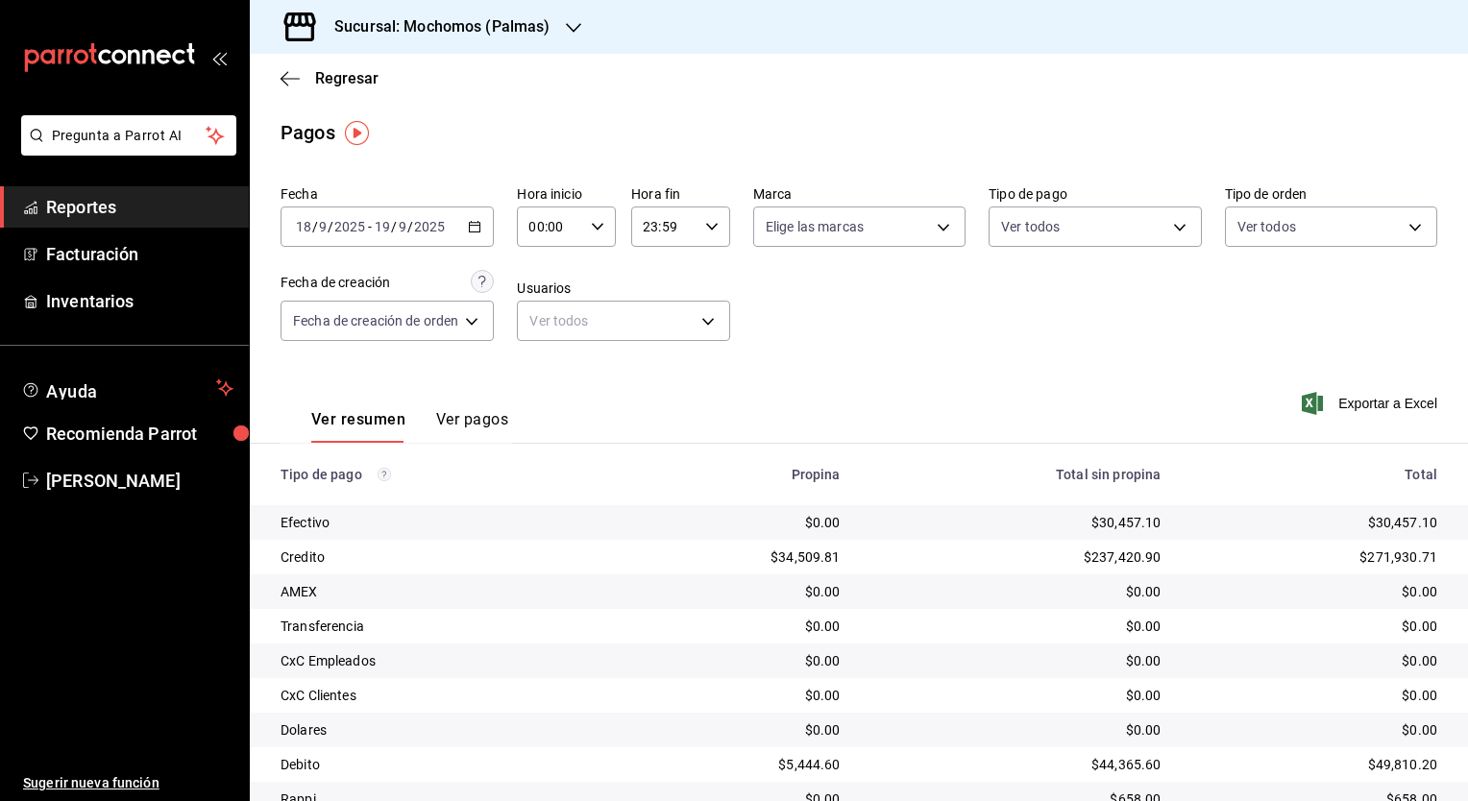
click at [592, 232] on icon "button" at bounding box center [597, 226] width 13 height 13
click at [550, 325] on span "05" at bounding box center [543, 319] width 18 height 15
type input "05:00"
click at [709, 235] on div at bounding box center [734, 400] width 1468 height 801
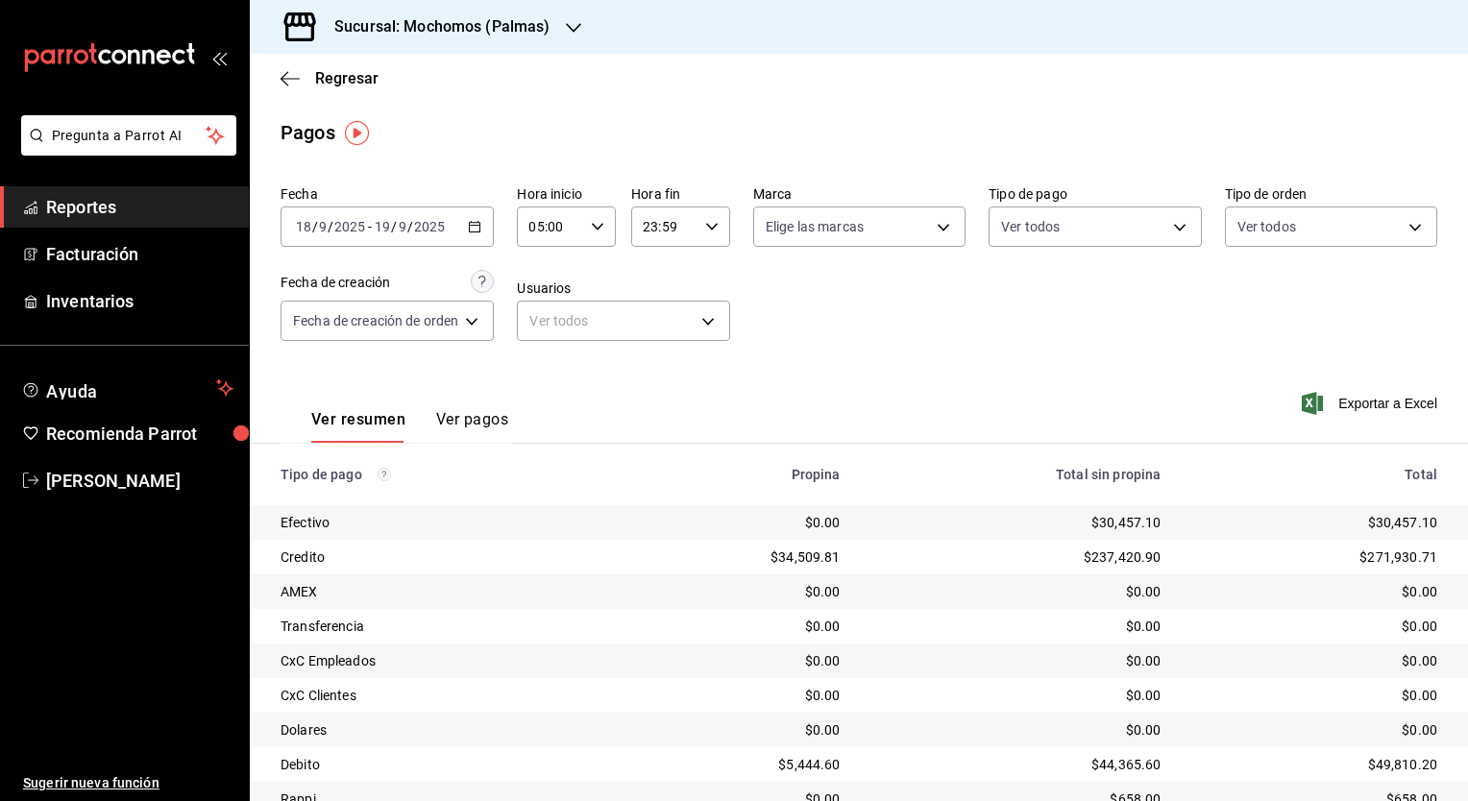
click at [709, 232] on icon "button" at bounding box center [711, 226] width 13 height 13
click at [659, 322] on span "05" at bounding box center [656, 320] width 18 height 15
click at [707, 282] on span "00" at bounding box center [705, 275] width 18 height 15
type input "05:00"
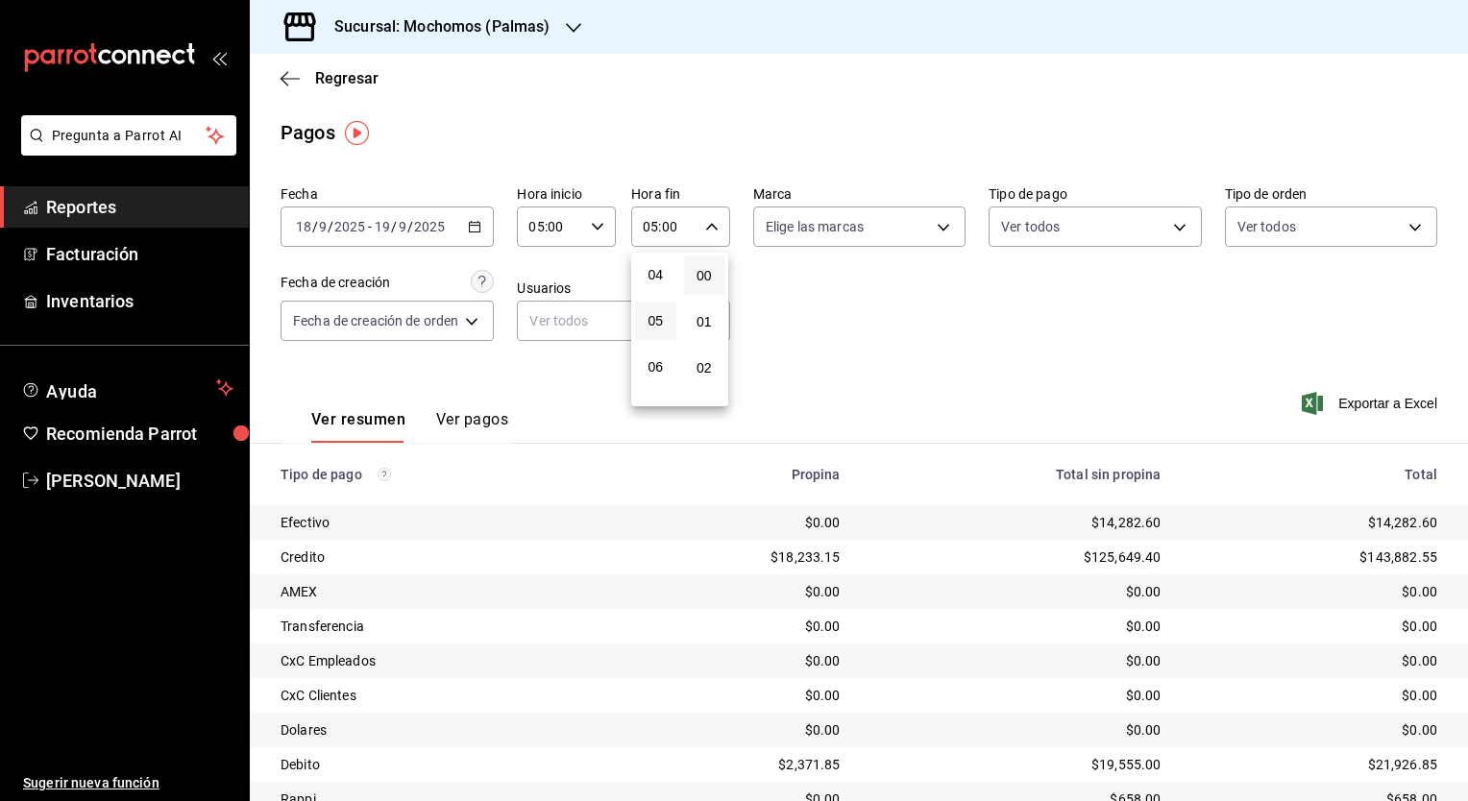
click at [900, 433] on div at bounding box center [734, 400] width 1468 height 801
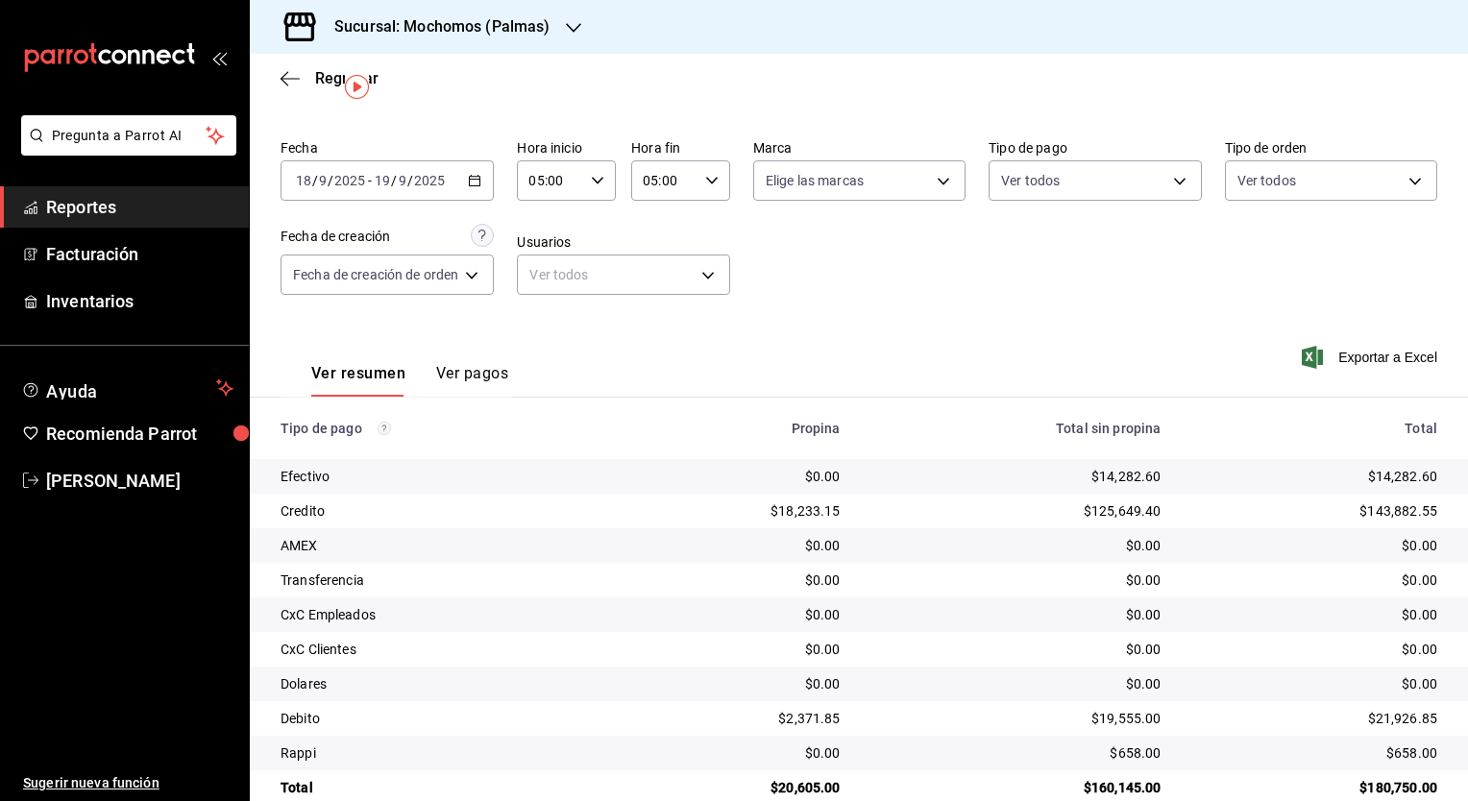
scroll to position [81, 0]
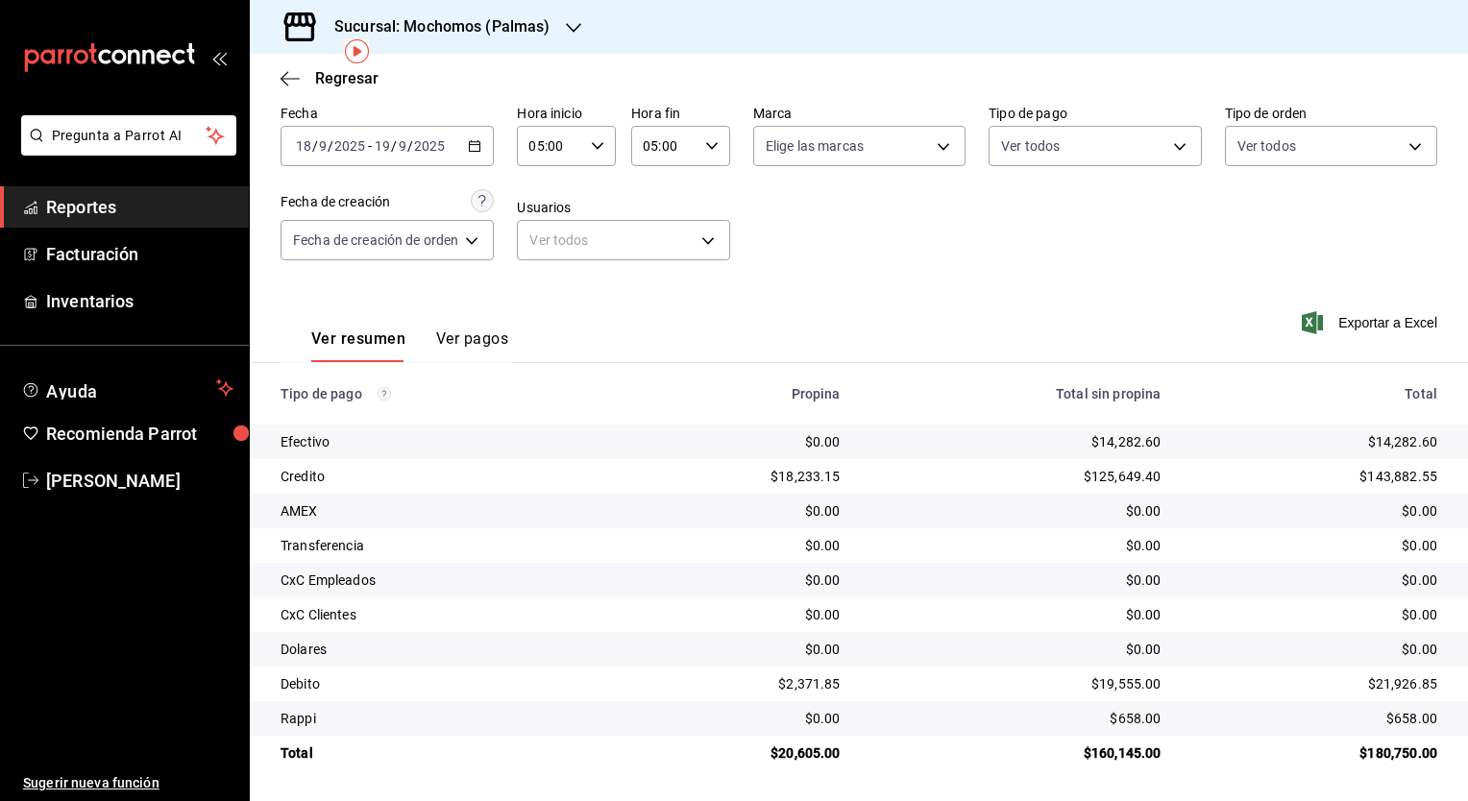
click at [476, 147] on icon "button" at bounding box center [474, 145] width 13 height 13
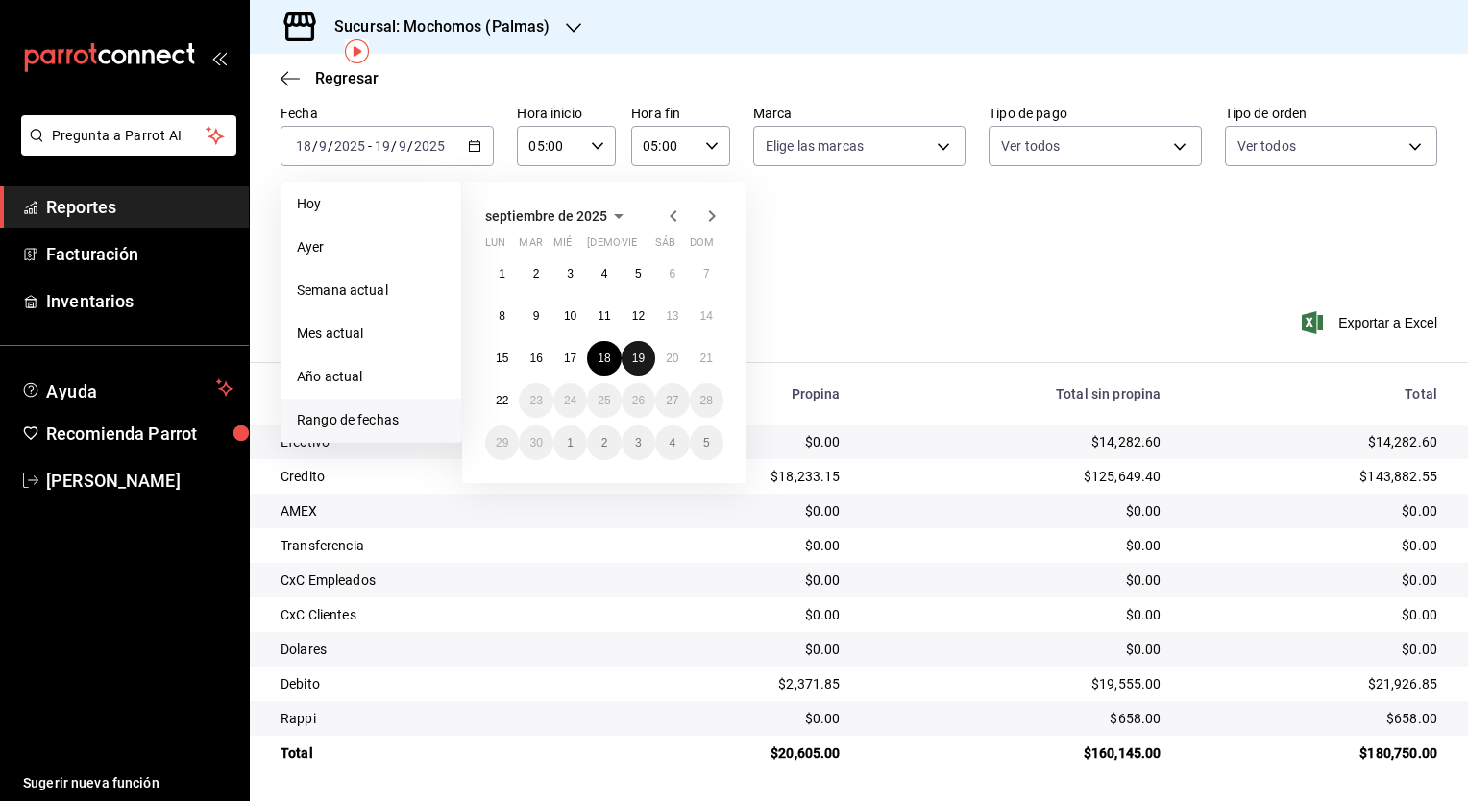
click at [639, 360] on abbr "19" at bounding box center [638, 358] width 12 height 13
click at [665, 364] on button "20" at bounding box center [672, 358] width 34 height 35
type input "00:00"
type input "23:59"
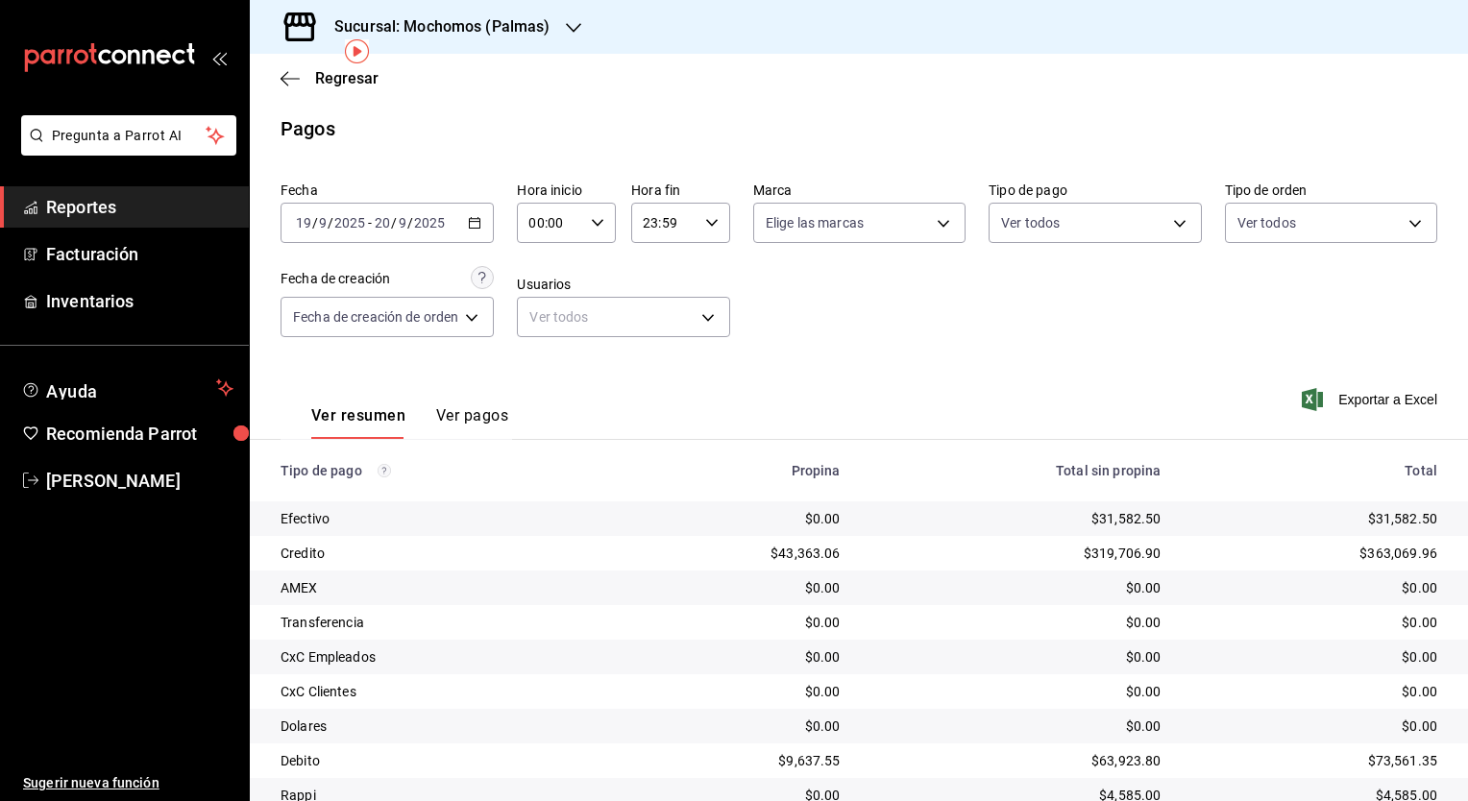
scroll to position [81, 0]
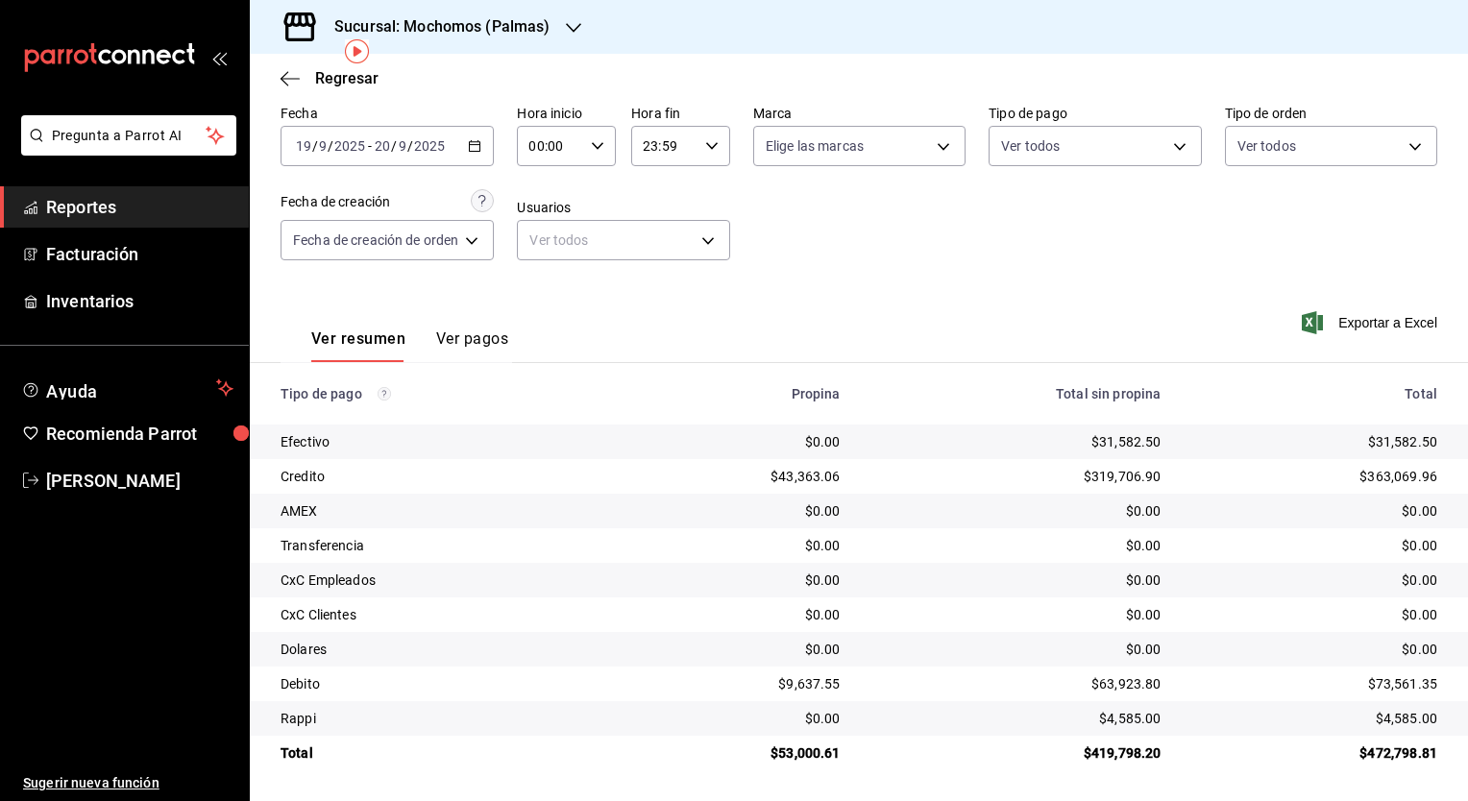
click at [596, 150] on icon "button" at bounding box center [597, 145] width 13 height 13
click at [539, 301] on span "05" at bounding box center [543, 299] width 18 height 15
type input "05:00"
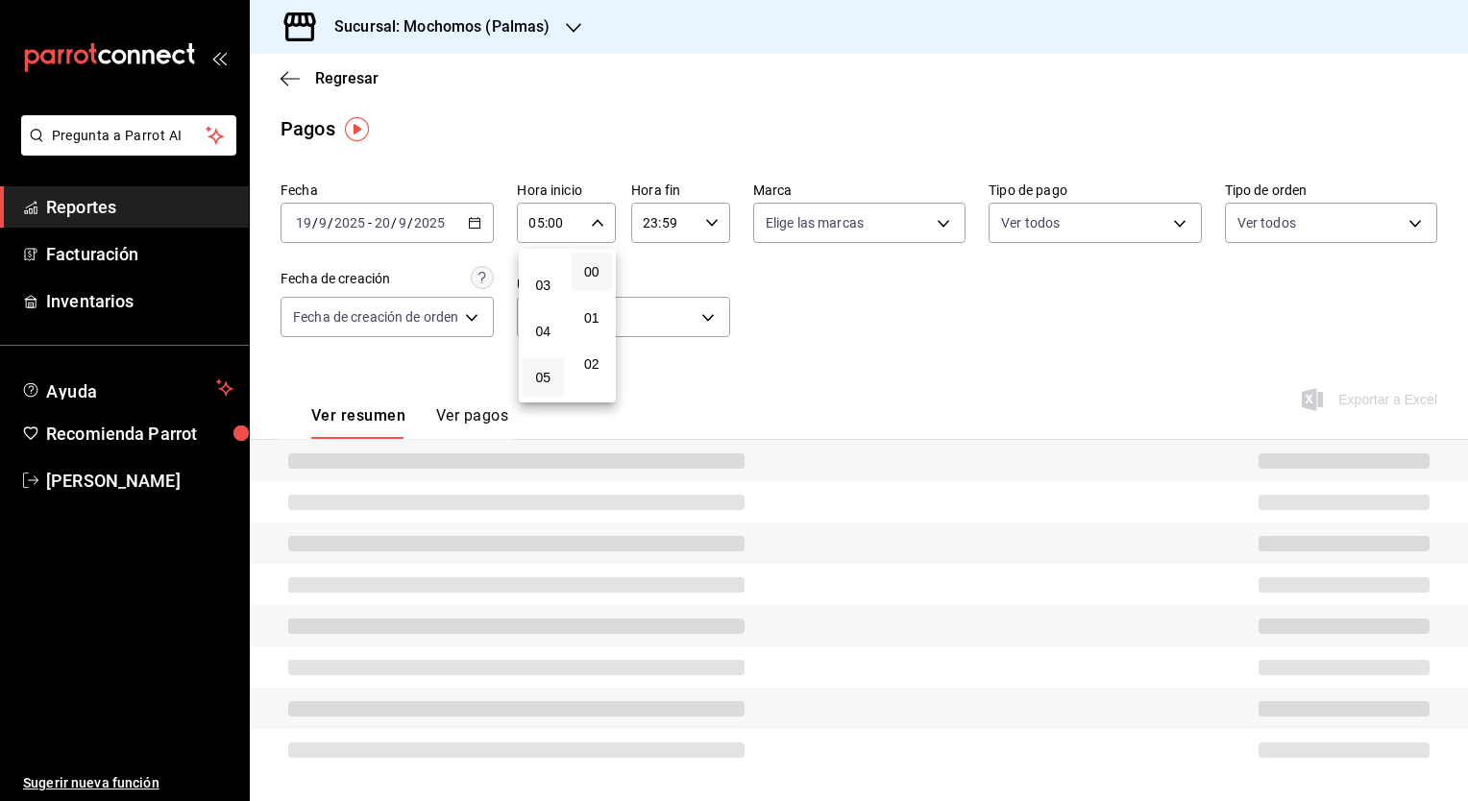
click at [704, 221] on div at bounding box center [734, 400] width 1468 height 801
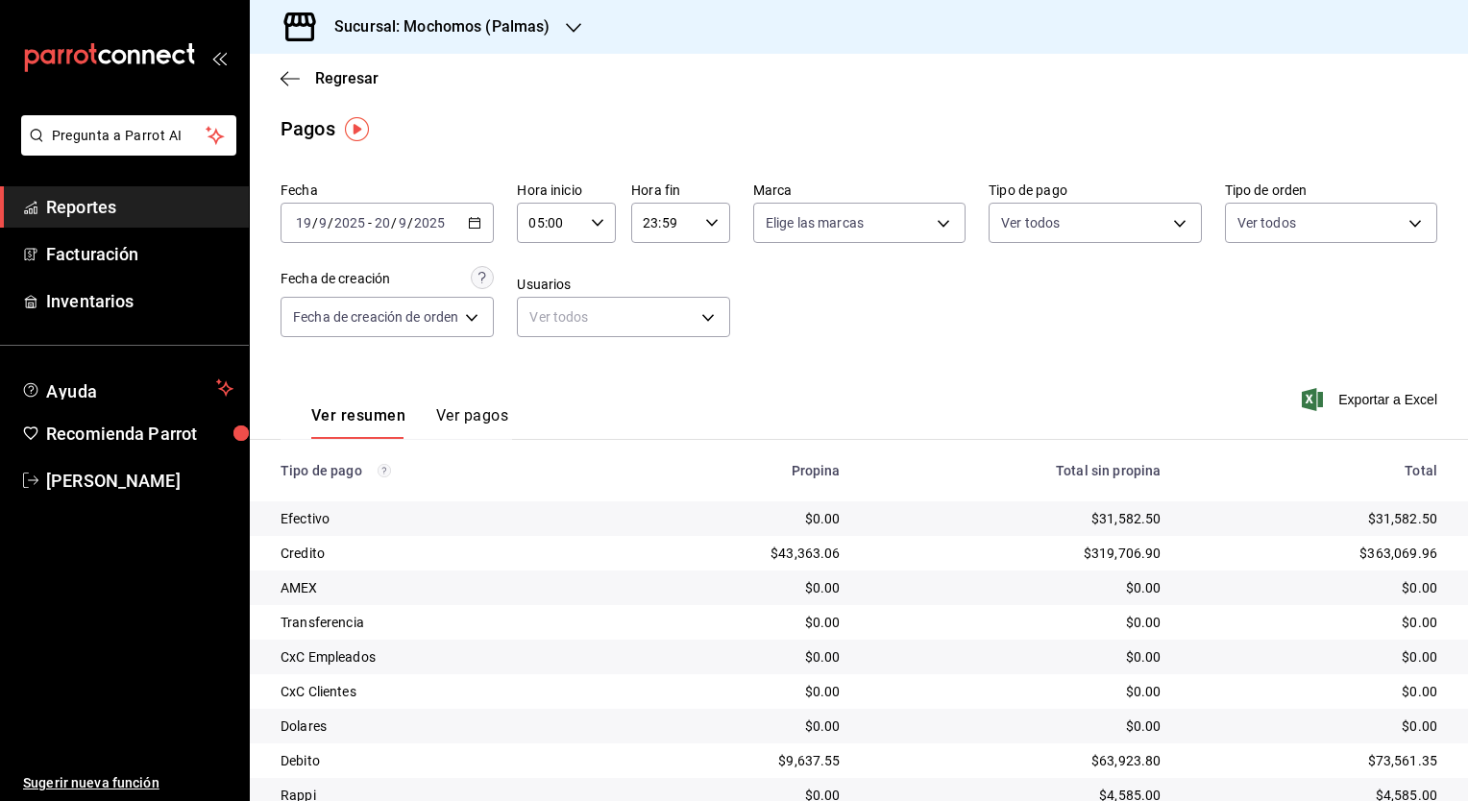
click at [711, 223] on \(Stroke\) "button" at bounding box center [712, 222] width 12 height 7
click at [652, 263] on span "05" at bounding box center [656, 255] width 18 height 15
click at [701, 261] on button "00" at bounding box center [704, 272] width 41 height 38
type input "05:00"
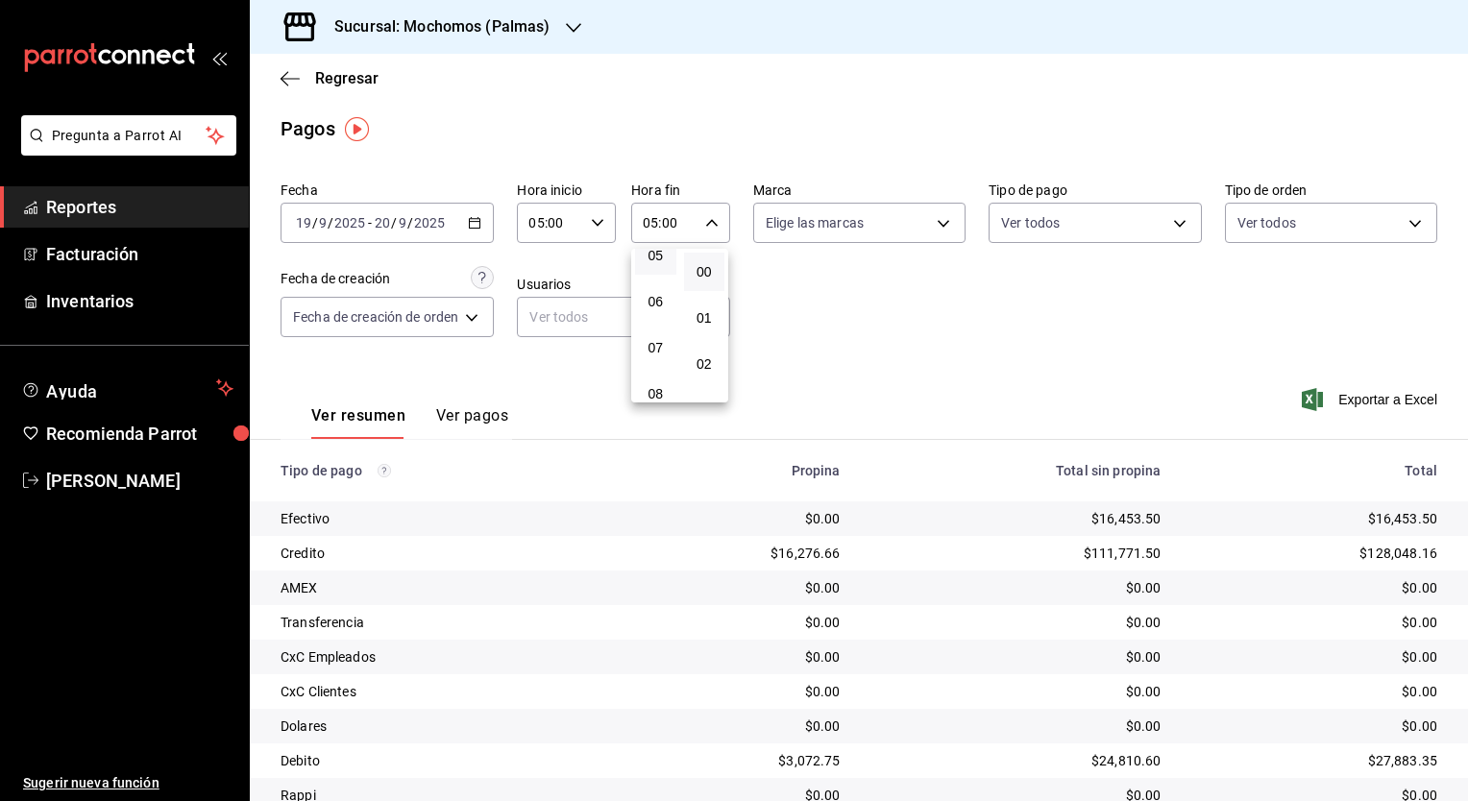
click at [976, 476] on div at bounding box center [734, 400] width 1468 height 801
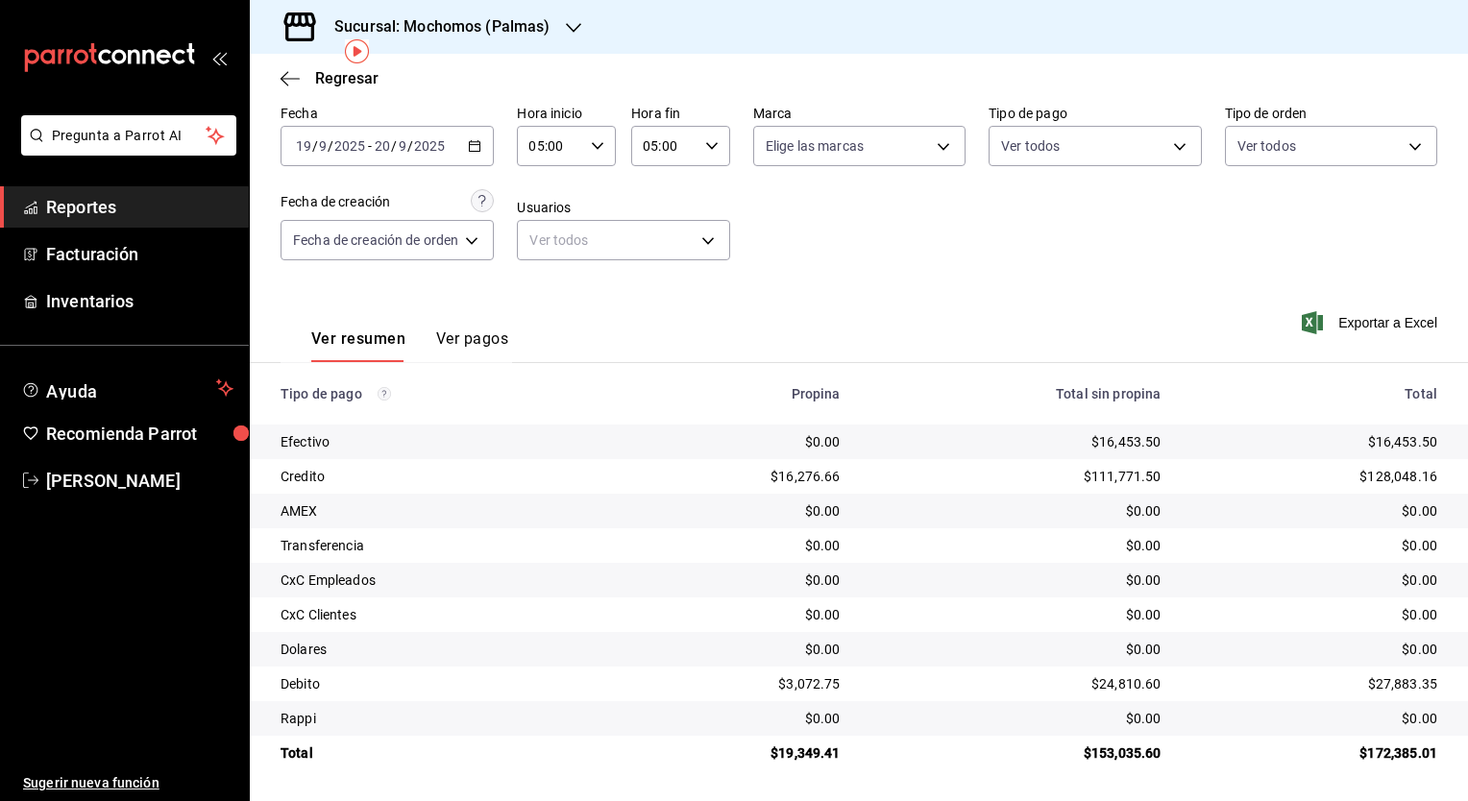
click at [471, 152] on icon "button" at bounding box center [474, 145] width 13 height 13
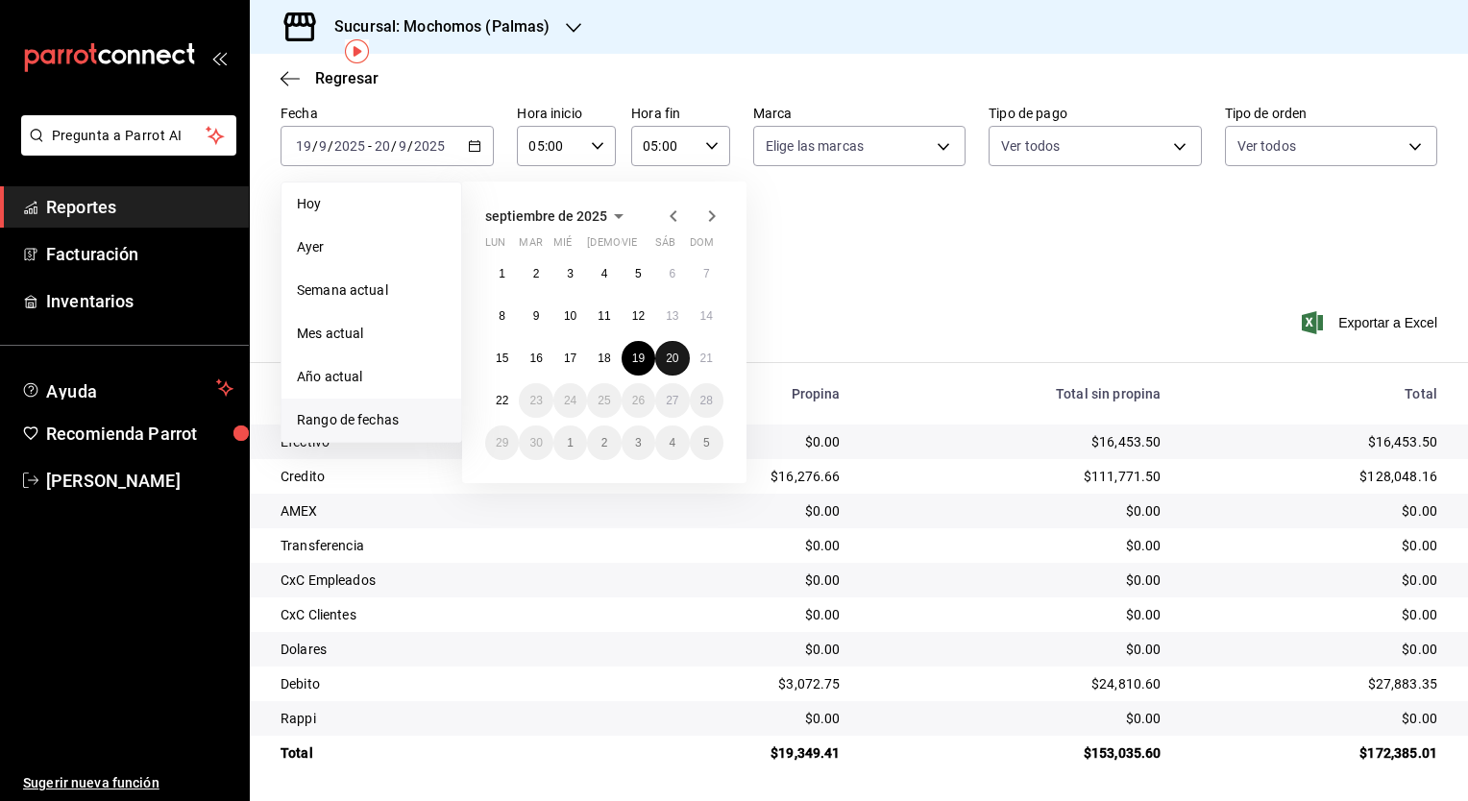
click at [674, 371] on button "20" at bounding box center [672, 358] width 34 height 35
click at [721, 371] on div "1 2 3 4 5 6 7 8 9 10 11 12 13 14 15 16 17 18 19 20 21 22 23 24 25 26 27 28 29 3…" at bounding box center [604, 359] width 238 height 204
click at [707, 363] on button "21" at bounding box center [707, 358] width 34 height 35
type input "00:00"
type input "23:59"
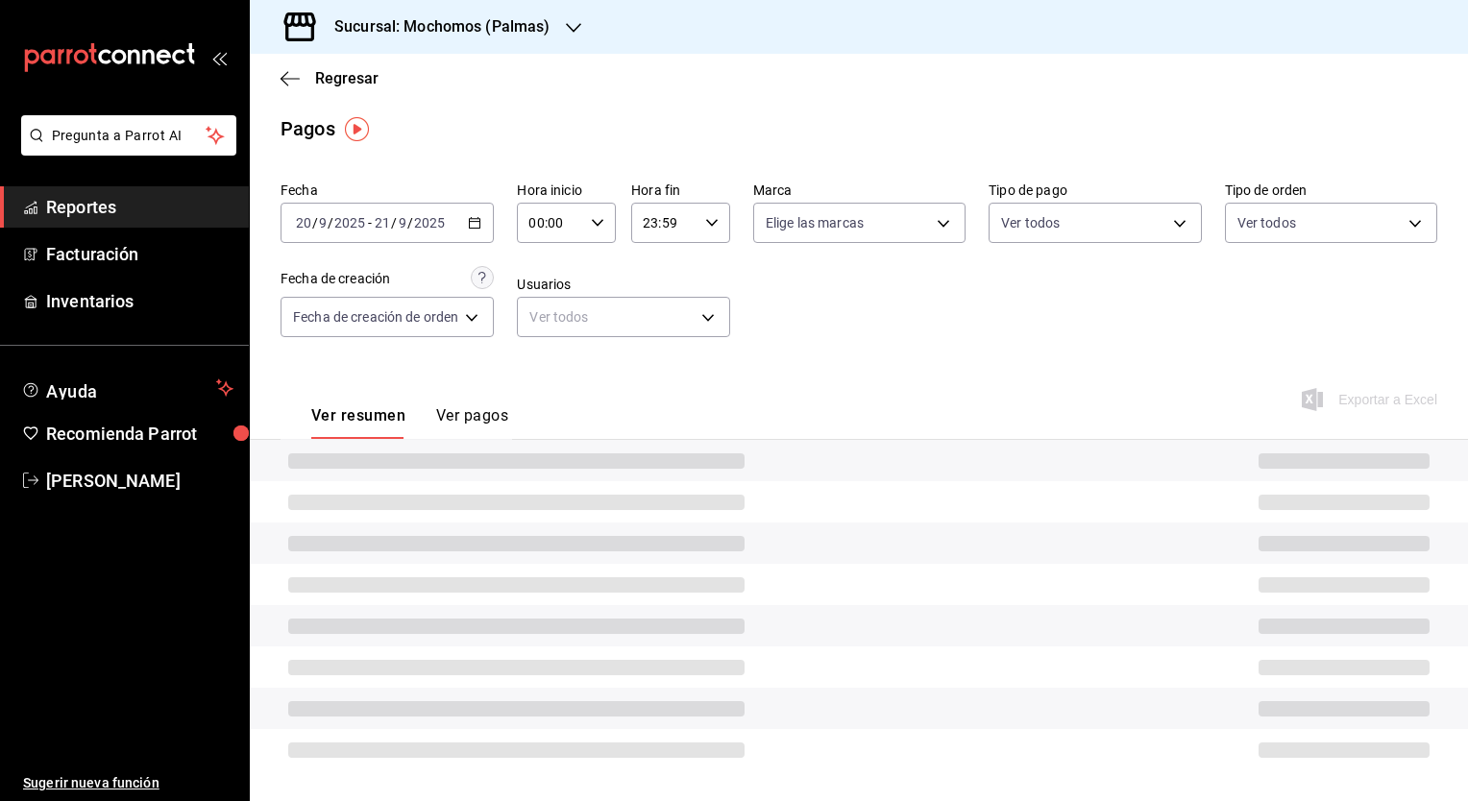
scroll to position [81, 0]
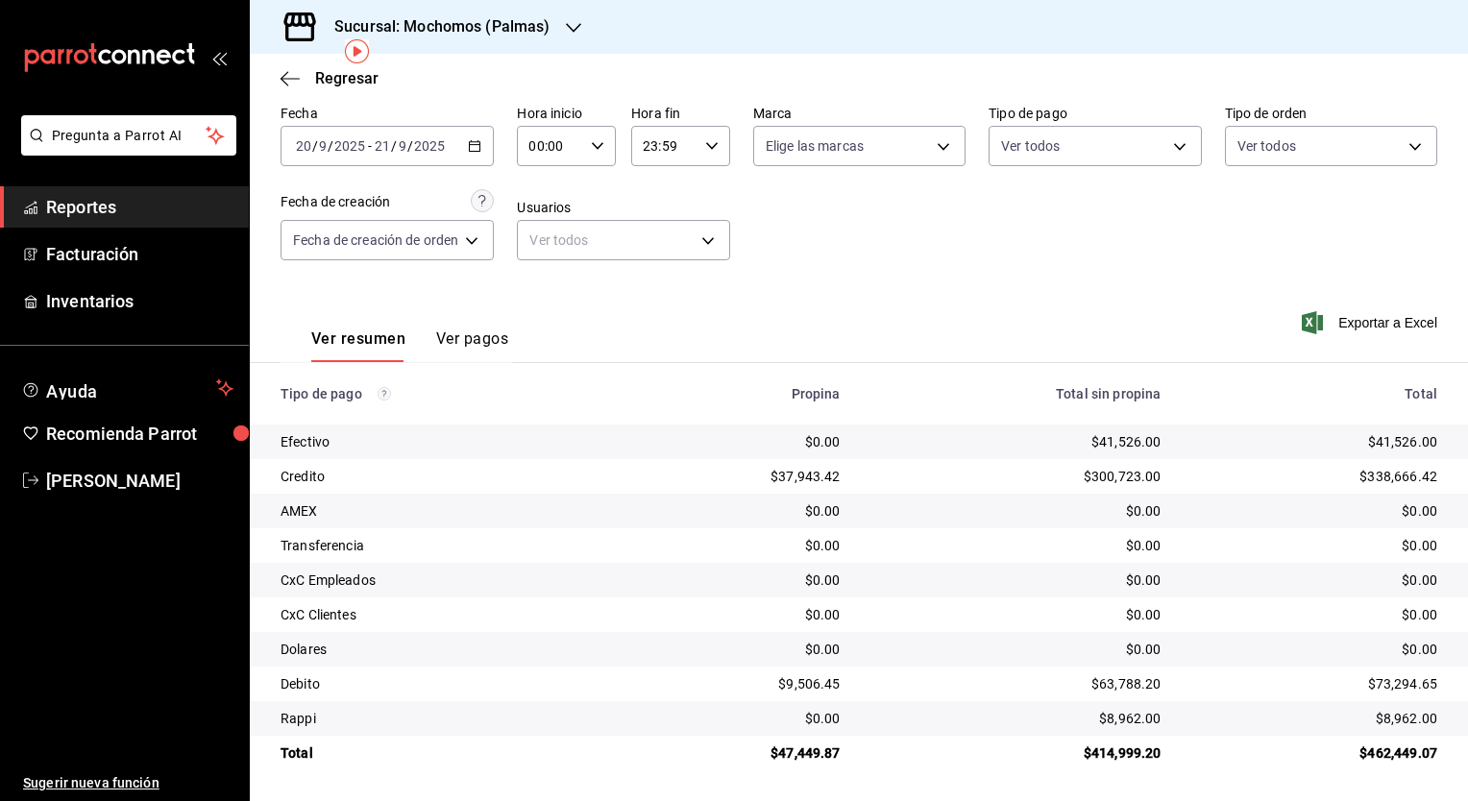
click at [586, 153] on div "00:00 Hora inicio" at bounding box center [566, 146] width 99 height 40
click at [545, 284] on button "05" at bounding box center [543, 291] width 41 height 38
type input "05:00"
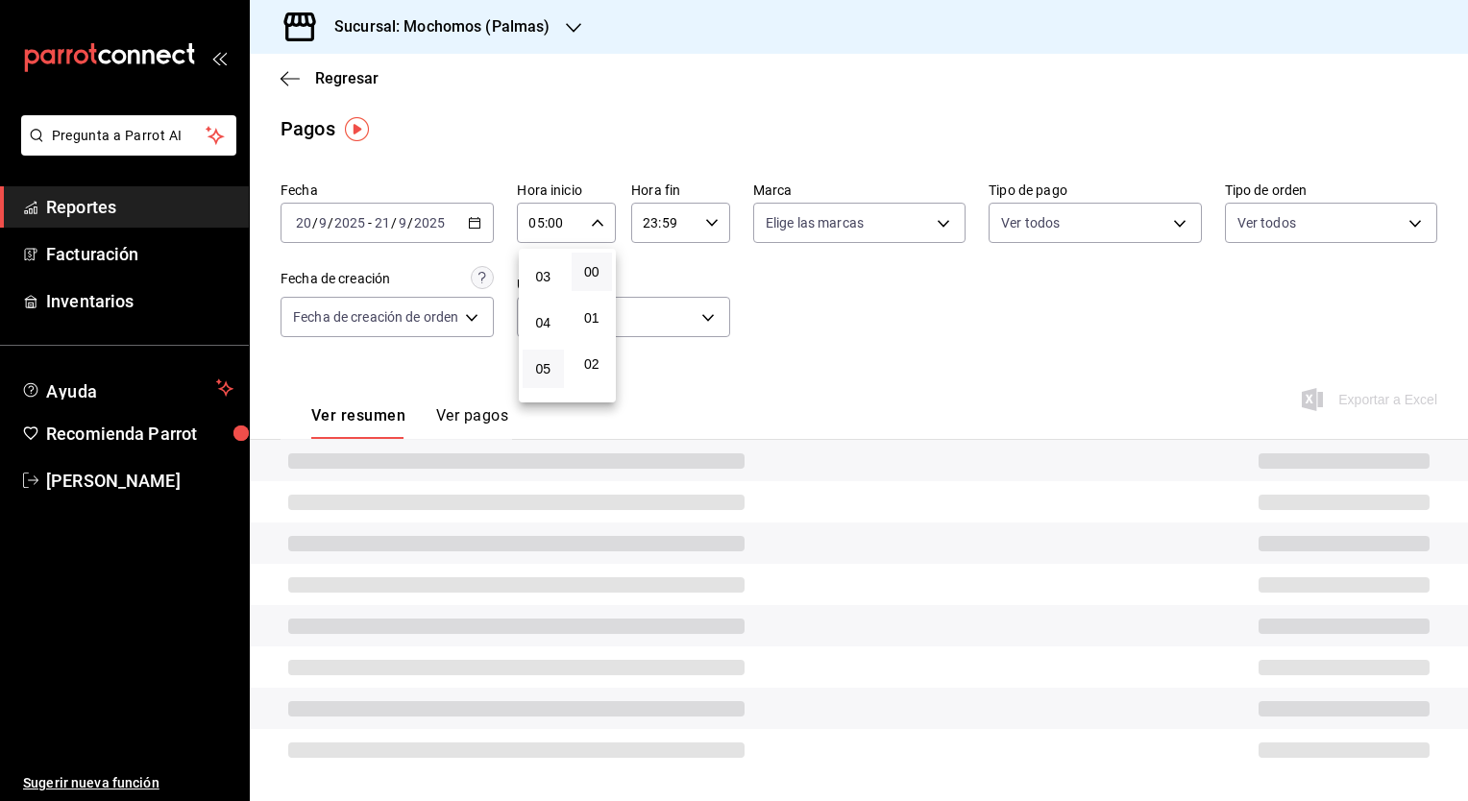
click at [707, 235] on div at bounding box center [734, 400] width 1468 height 801
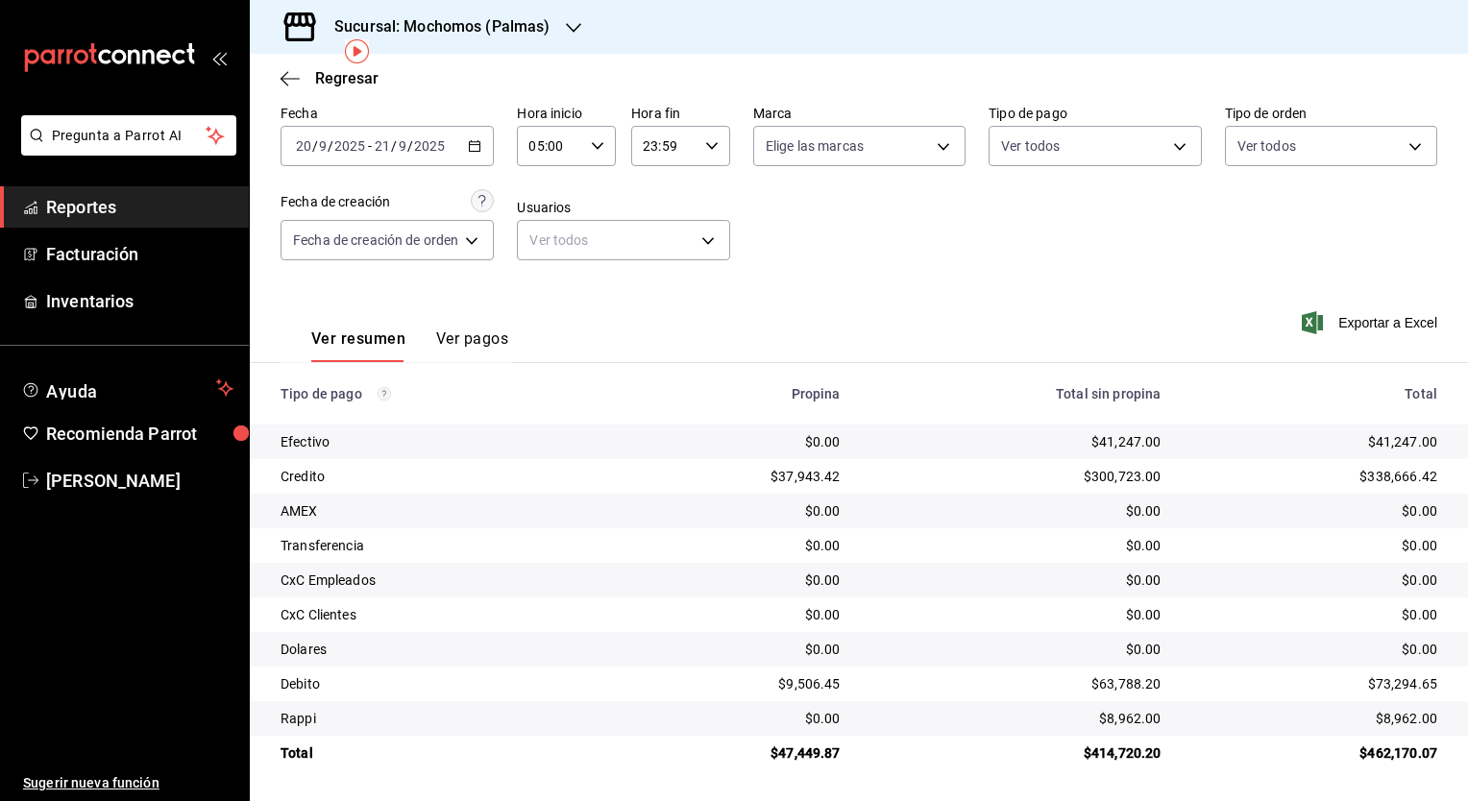
click at [712, 155] on div "23:59 Hora fin" at bounding box center [680, 146] width 99 height 40
click at [656, 279] on span "05" at bounding box center [656, 277] width 18 height 15
click at [707, 274] on span "00" at bounding box center [705, 271] width 18 height 15
type input "05:00"
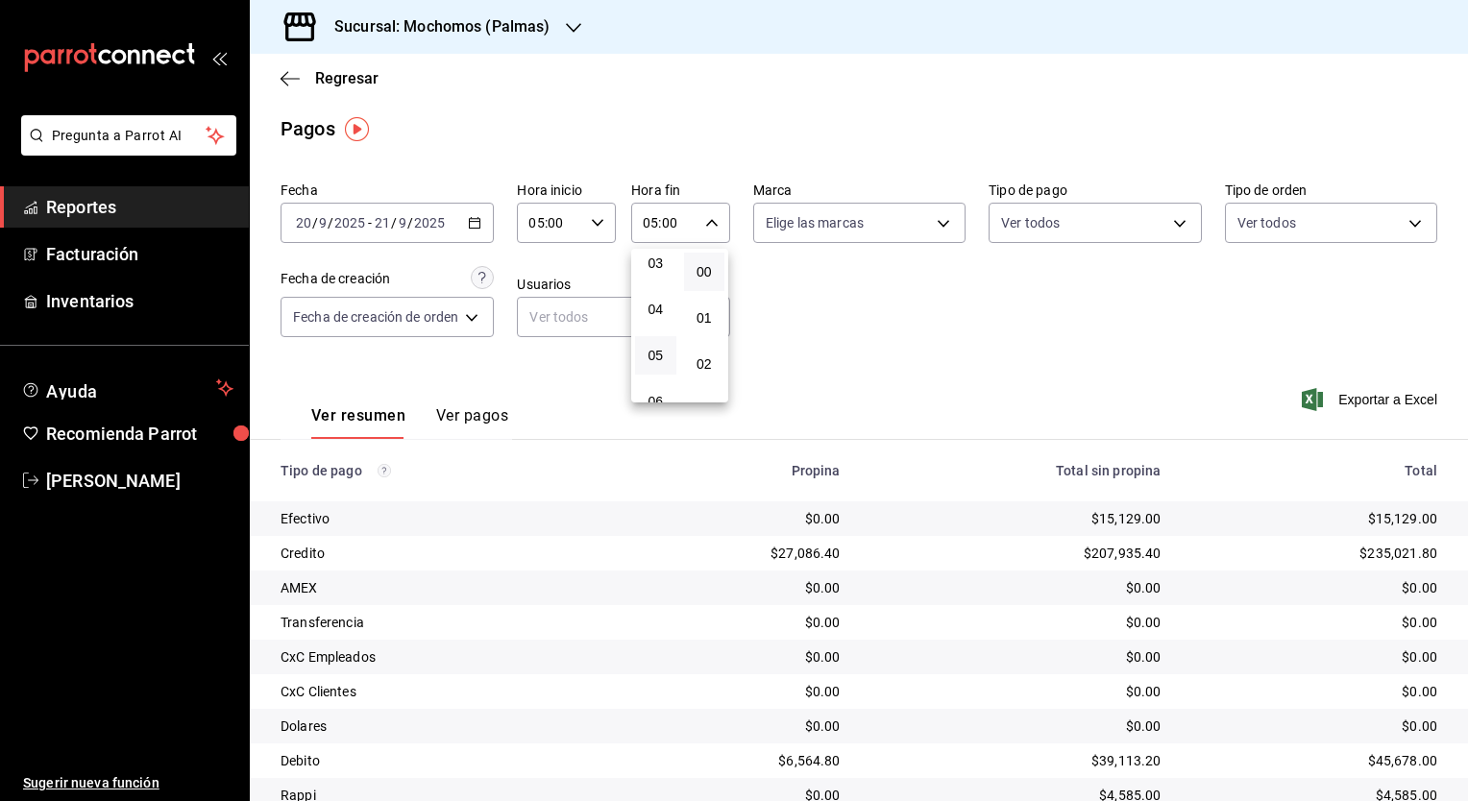
scroll to position [81, 0]
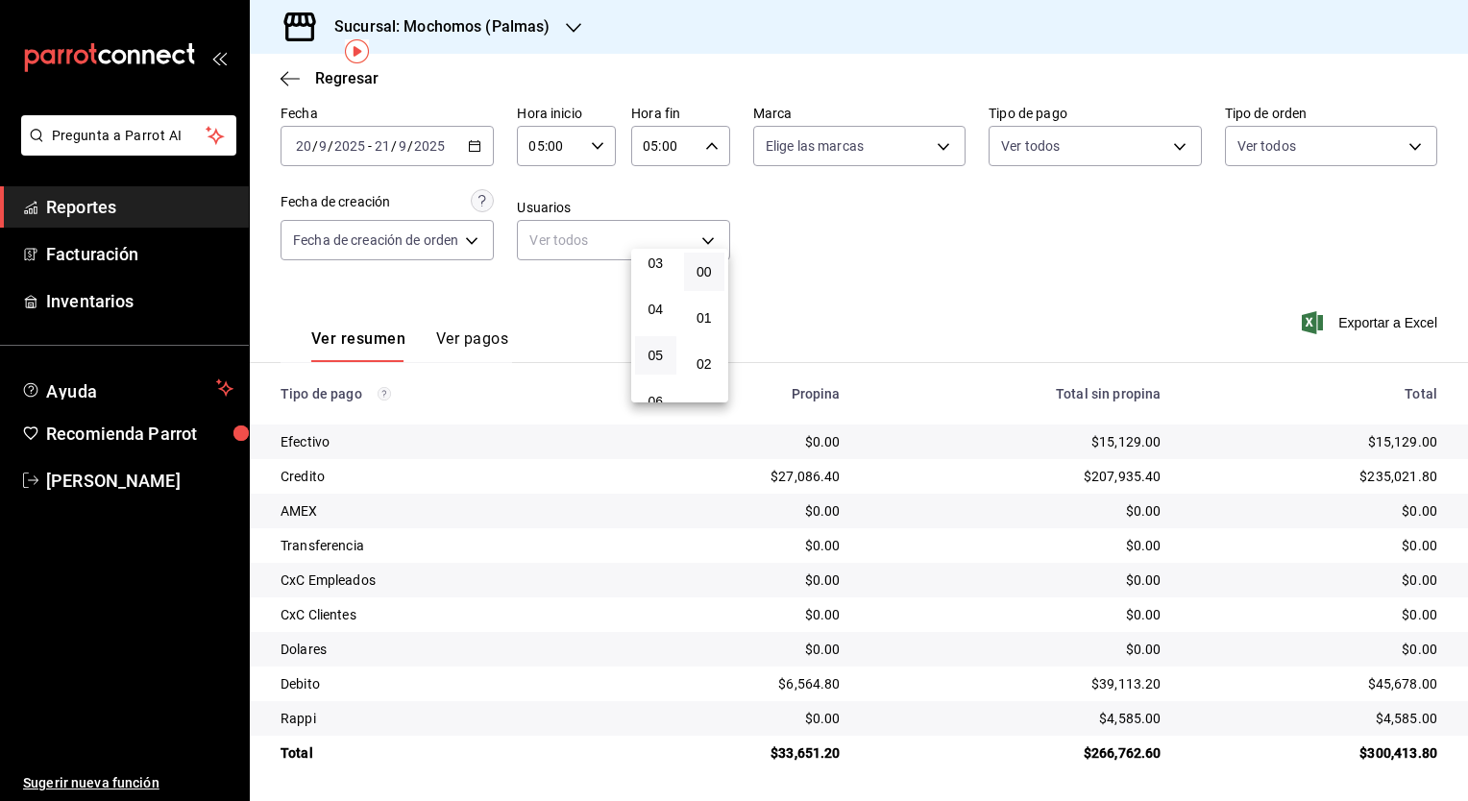
click at [876, 344] on div at bounding box center [734, 400] width 1468 height 801
click at [807, 450] on div "$0.00" at bounding box center [737, 441] width 207 height 19
